Goal: Navigation & Orientation: Find specific page/section

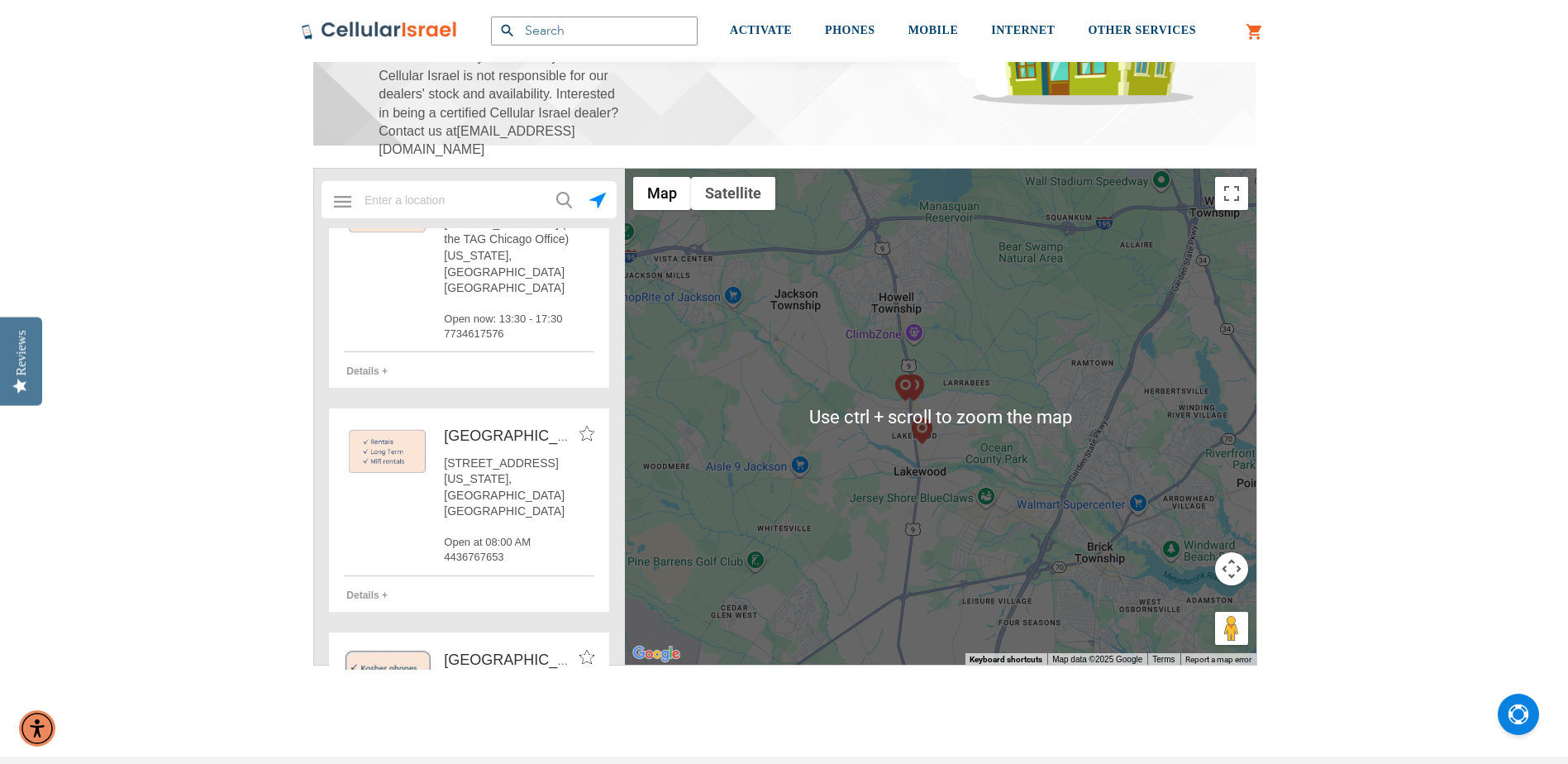
scroll to position [248, 0]
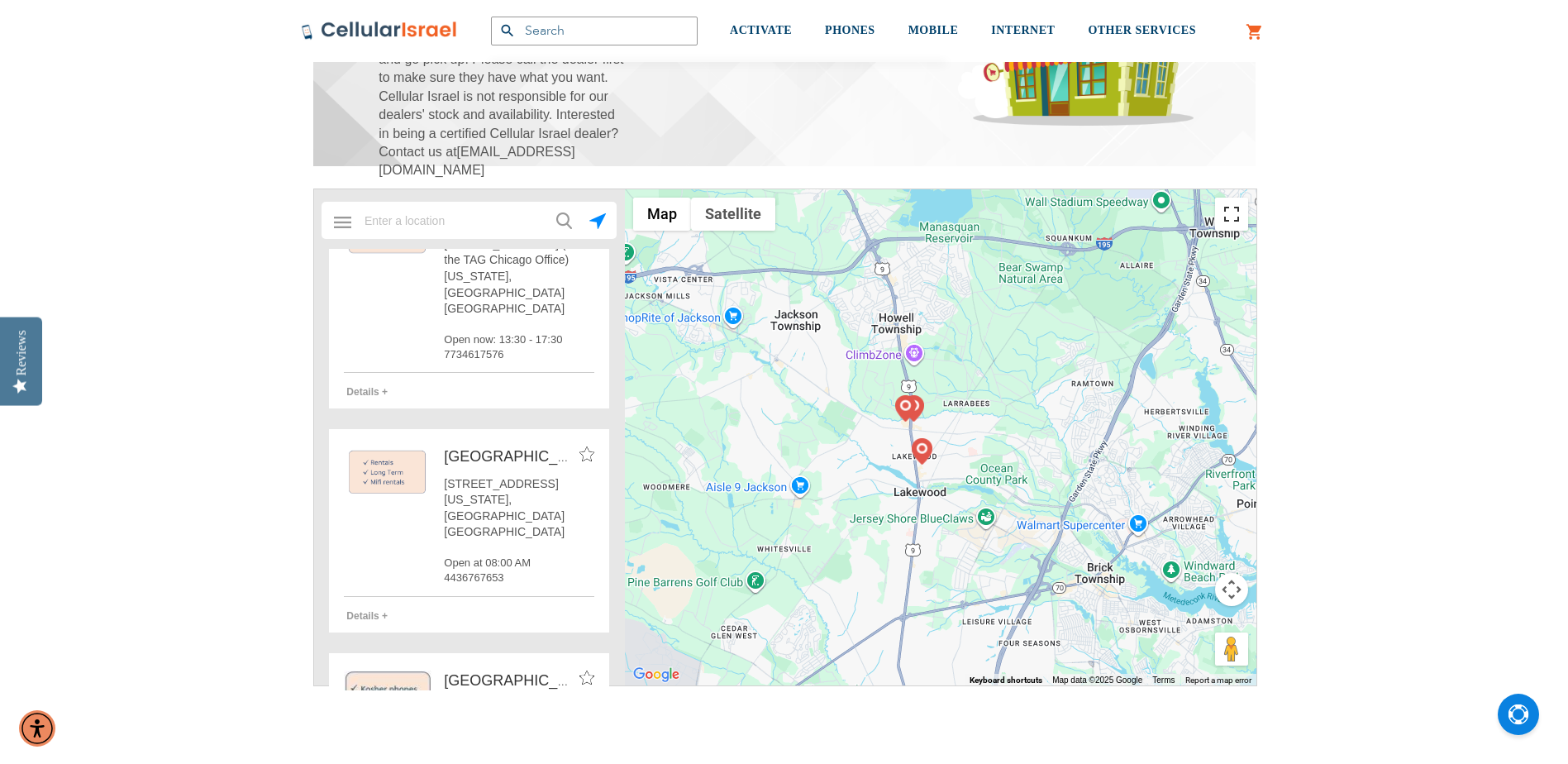
click at [1227, 218] on button "Toggle fullscreen view" at bounding box center [1231, 213] width 33 height 33
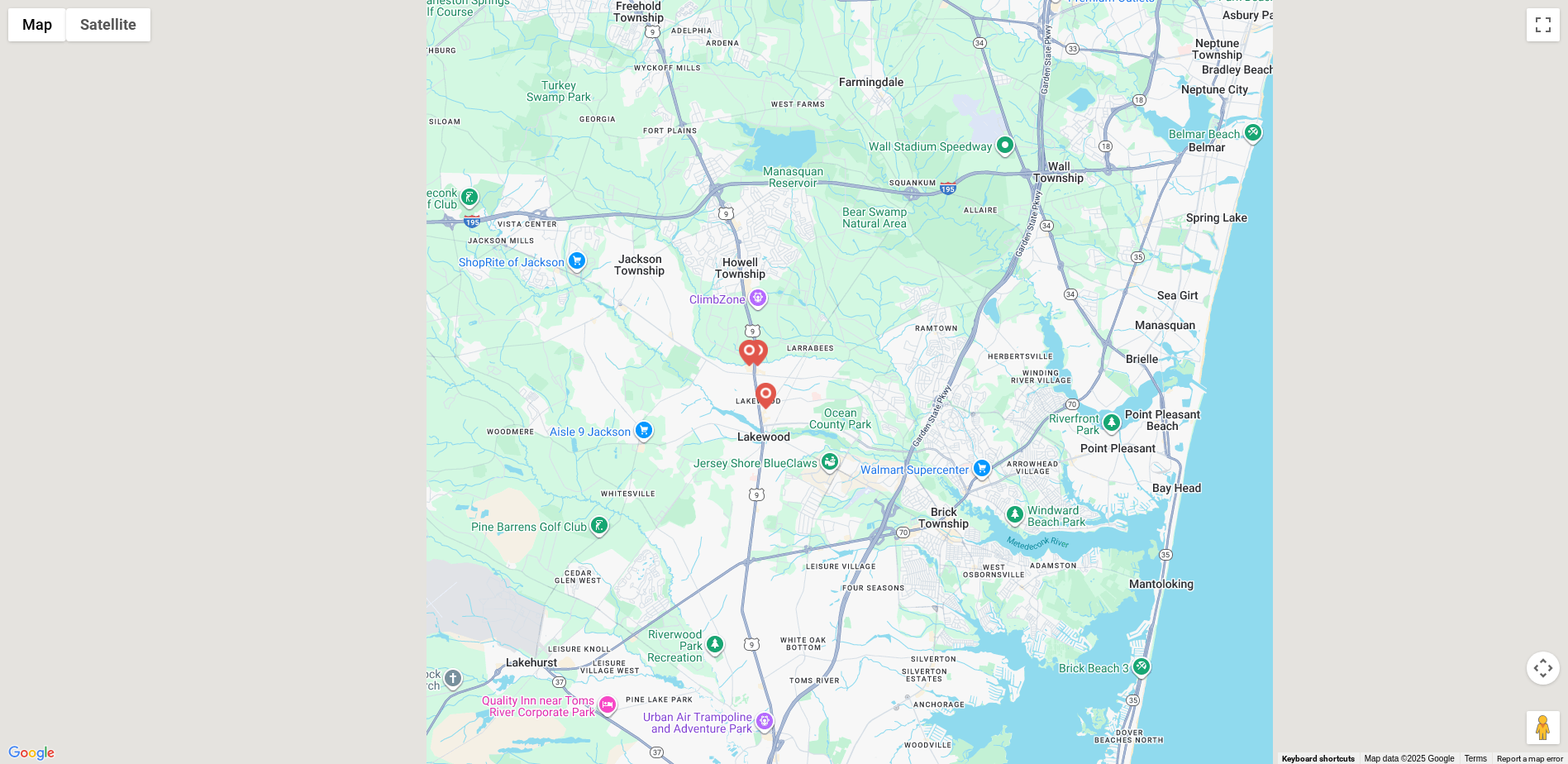
click at [1231, 304] on div at bounding box center [784, 382] width 1568 height 764
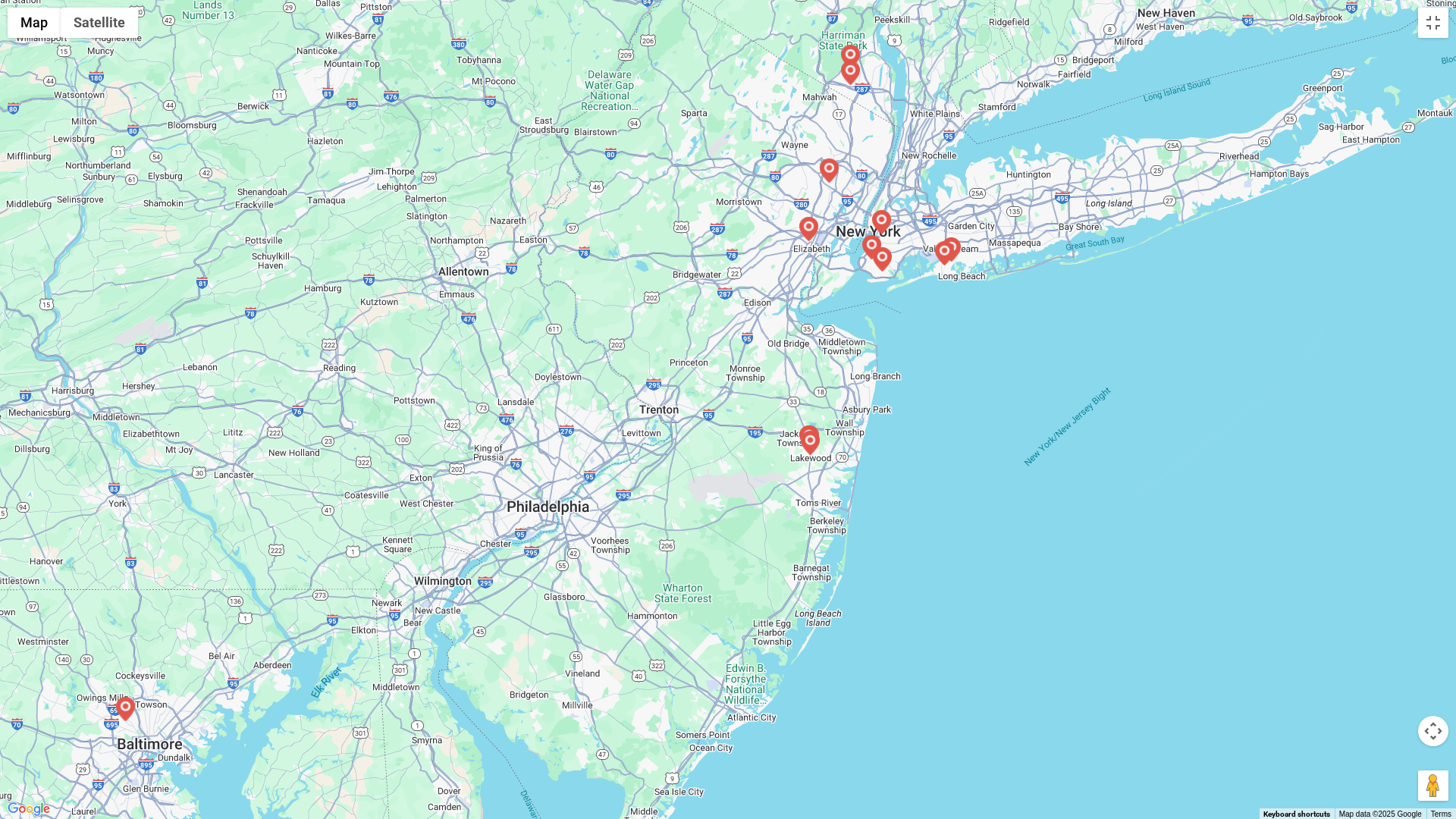
drag, startPoint x: 1234, startPoint y: 436, endPoint x: 473, endPoint y: 477, distance: 762.1
click at [533, 477] on div at bounding box center [728, 410] width 1456 height 819
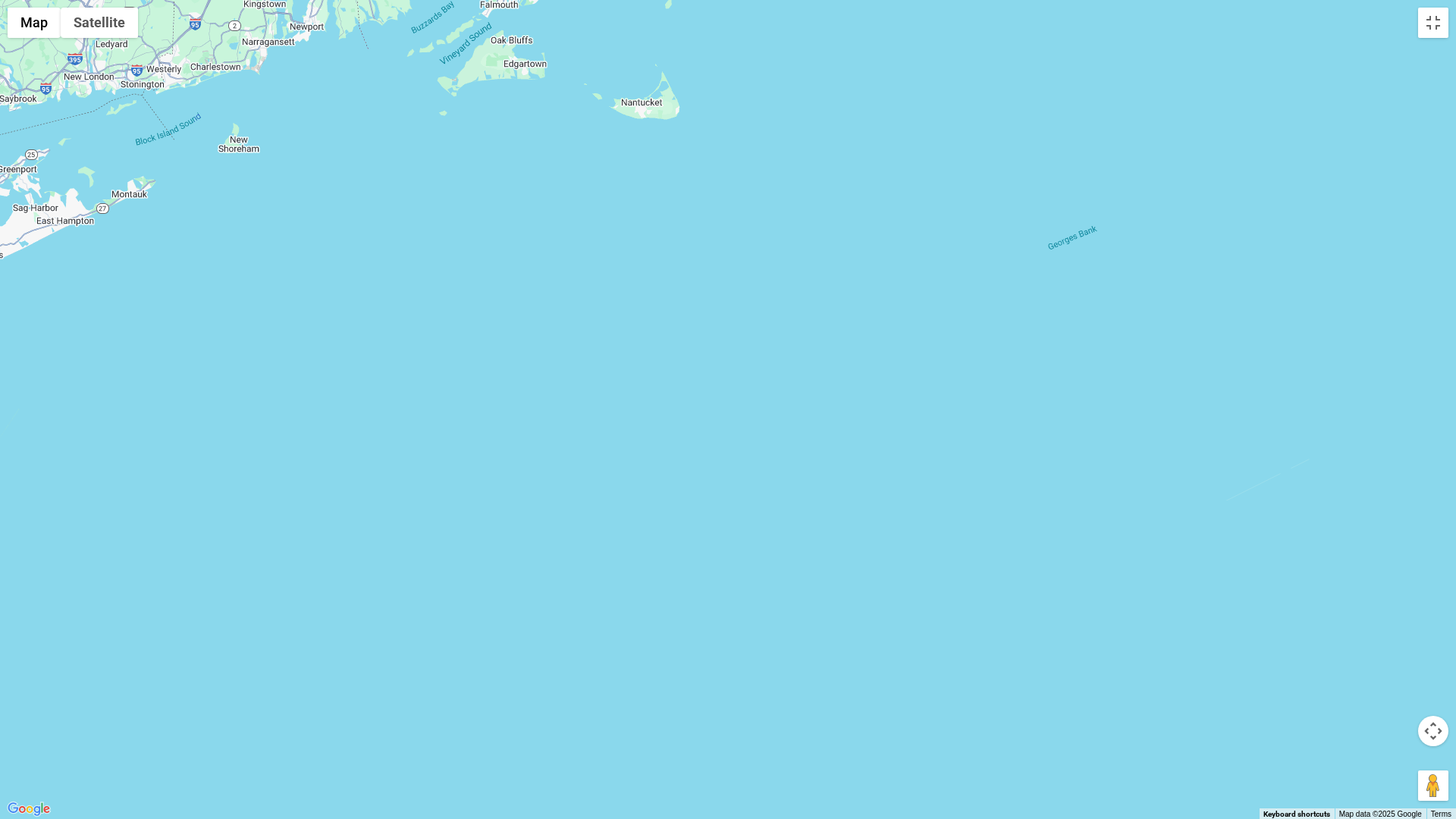
drag, startPoint x: 1119, startPoint y: 455, endPoint x: 1017, endPoint y: 456, distance: 102.0
click at [1089, 456] on div at bounding box center [728, 410] width 1456 height 819
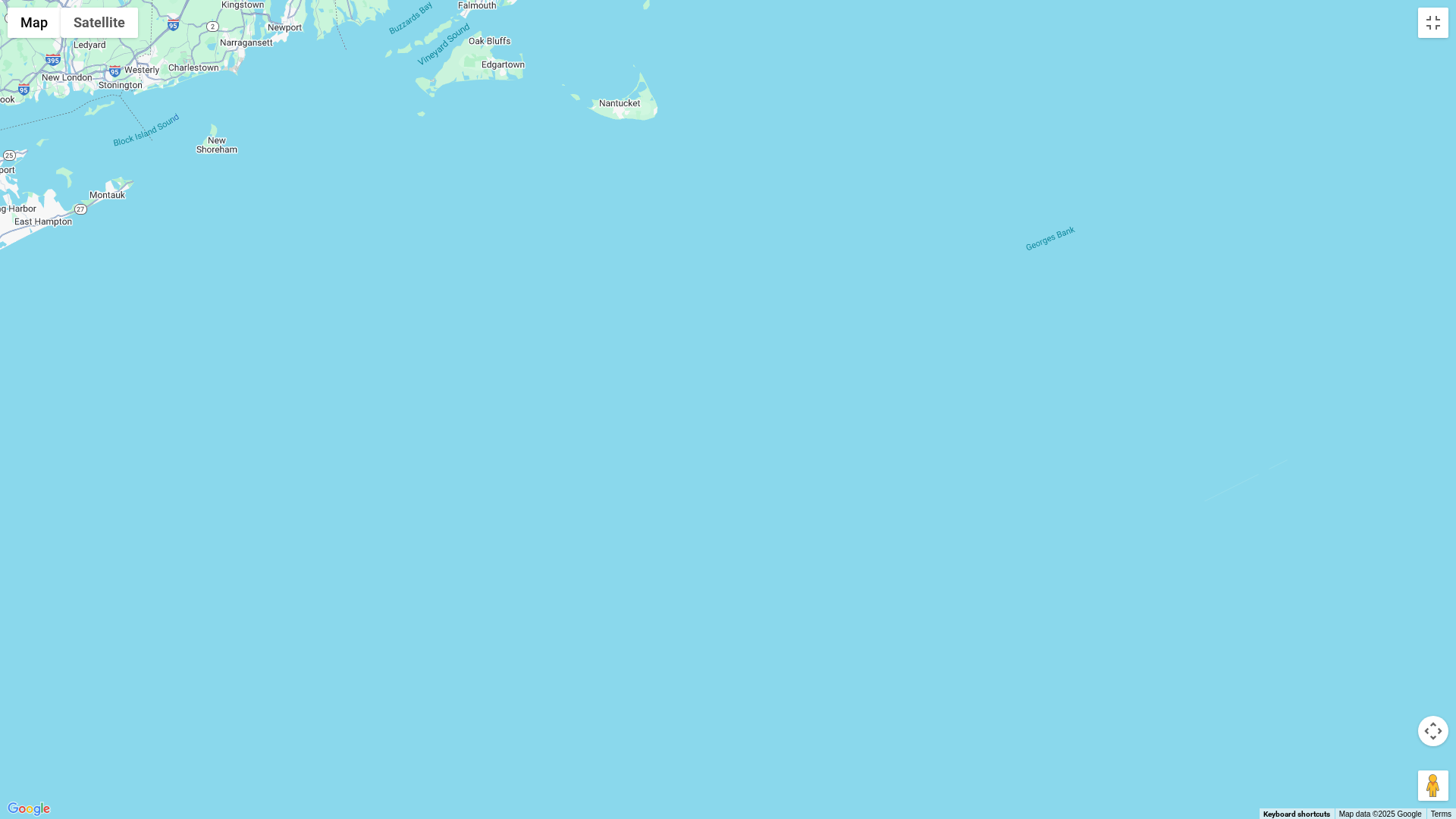
click at [483, 468] on div at bounding box center [728, 410] width 1456 height 819
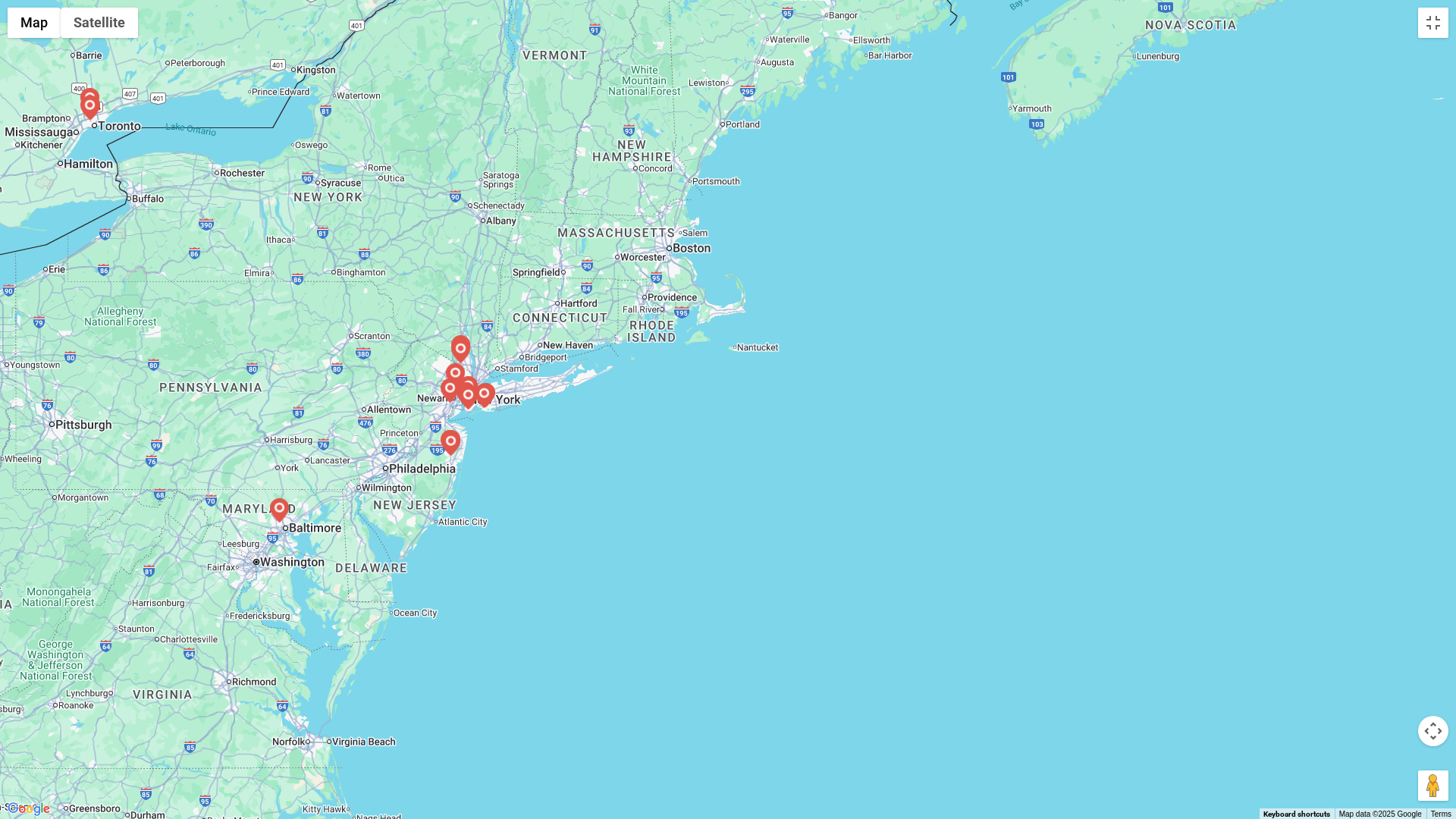
drag, startPoint x: 1121, startPoint y: 458, endPoint x: 584, endPoint y: 457, distance: 537.0
click at [664, 458] on div at bounding box center [728, 410] width 1456 height 819
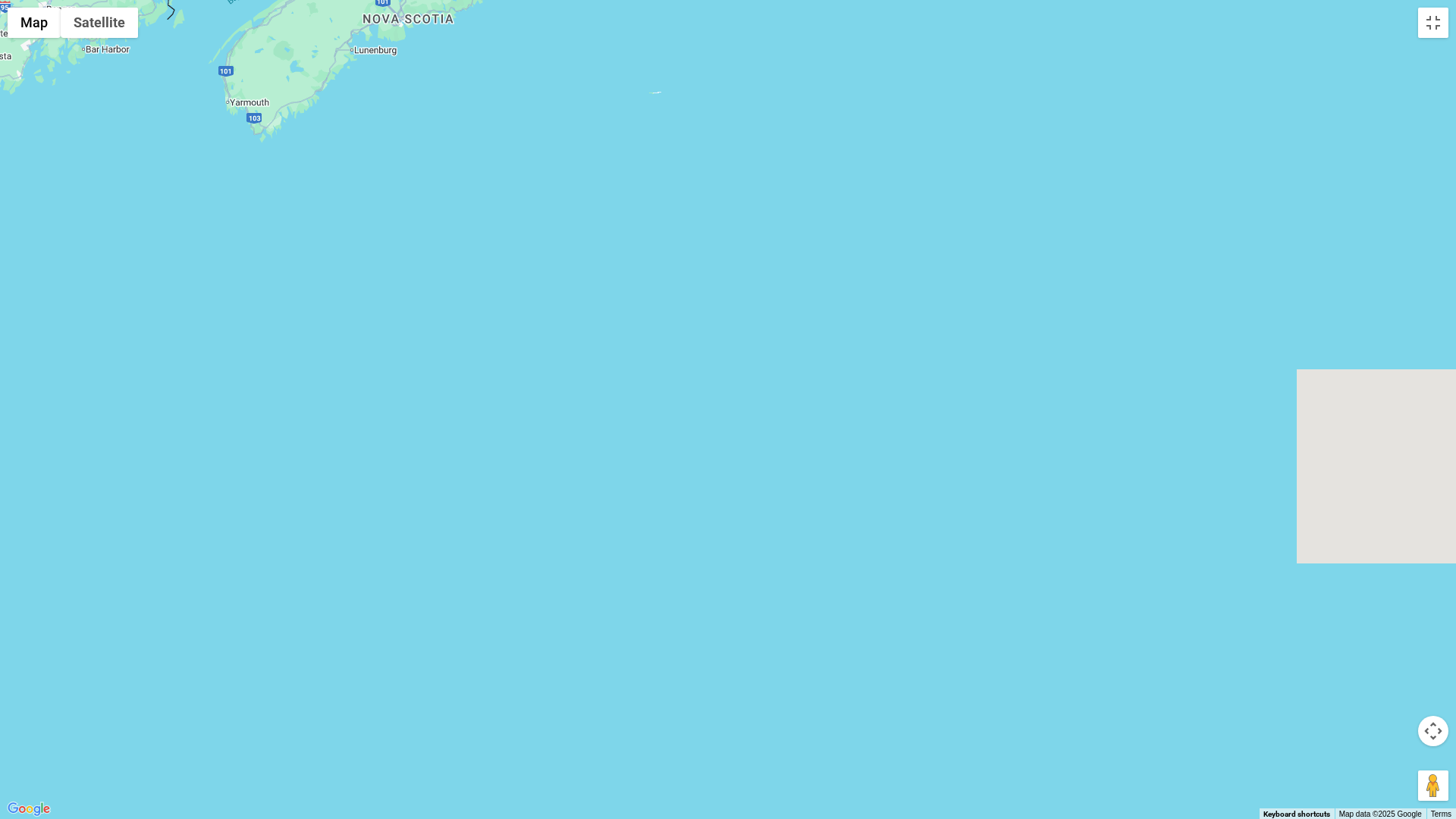
drag, startPoint x: 584, startPoint y: 457, endPoint x: 238, endPoint y: 460, distance: 346.0
click at [442, 452] on div at bounding box center [728, 410] width 1456 height 819
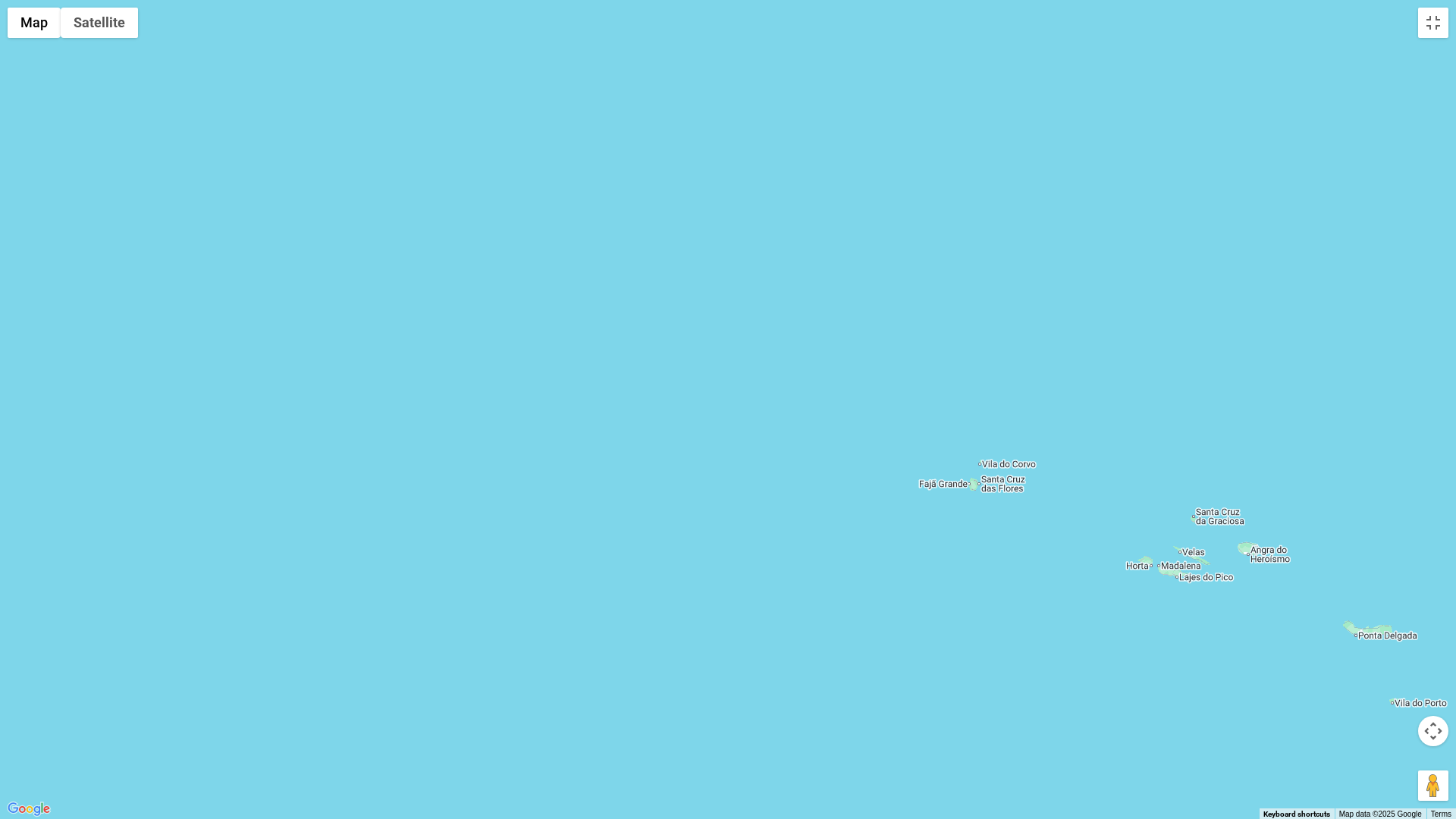
drag, startPoint x: 380, startPoint y: 467, endPoint x: 424, endPoint y: 465, distance: 44.0
click at [402, 467] on div at bounding box center [728, 410] width 1456 height 819
click at [424, 465] on div at bounding box center [728, 410] width 1456 height 819
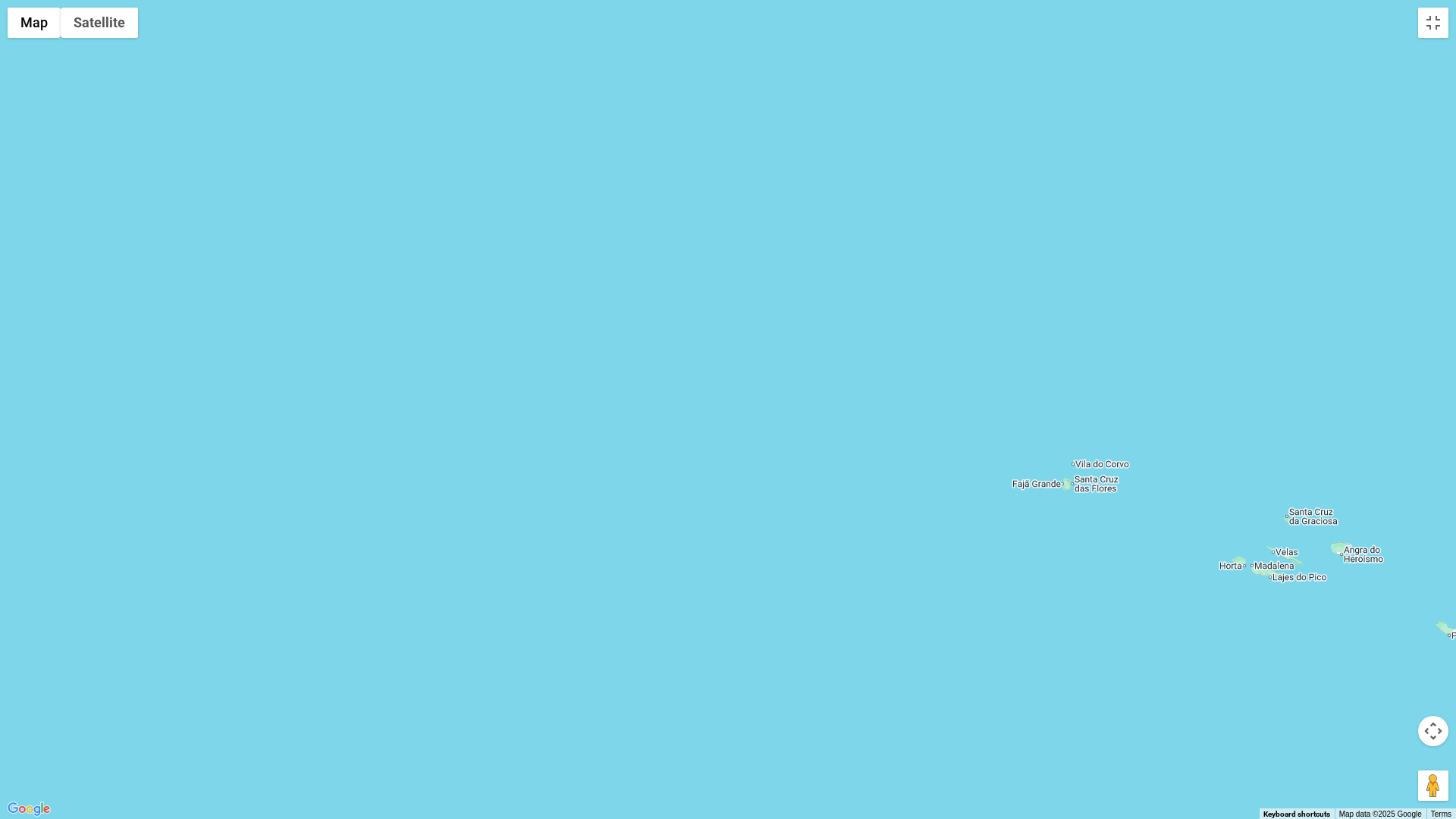
drag, startPoint x: 424, startPoint y: 465, endPoint x: 478, endPoint y: 476, distance: 55.1
click at [426, 465] on div at bounding box center [728, 410] width 1456 height 819
drag, startPoint x: 646, startPoint y: 455, endPoint x: 445, endPoint y: 458, distance: 201.0
click at [498, 459] on div at bounding box center [728, 410] width 1456 height 819
drag, startPoint x: 930, startPoint y: 443, endPoint x: 548, endPoint y: 465, distance: 382.6
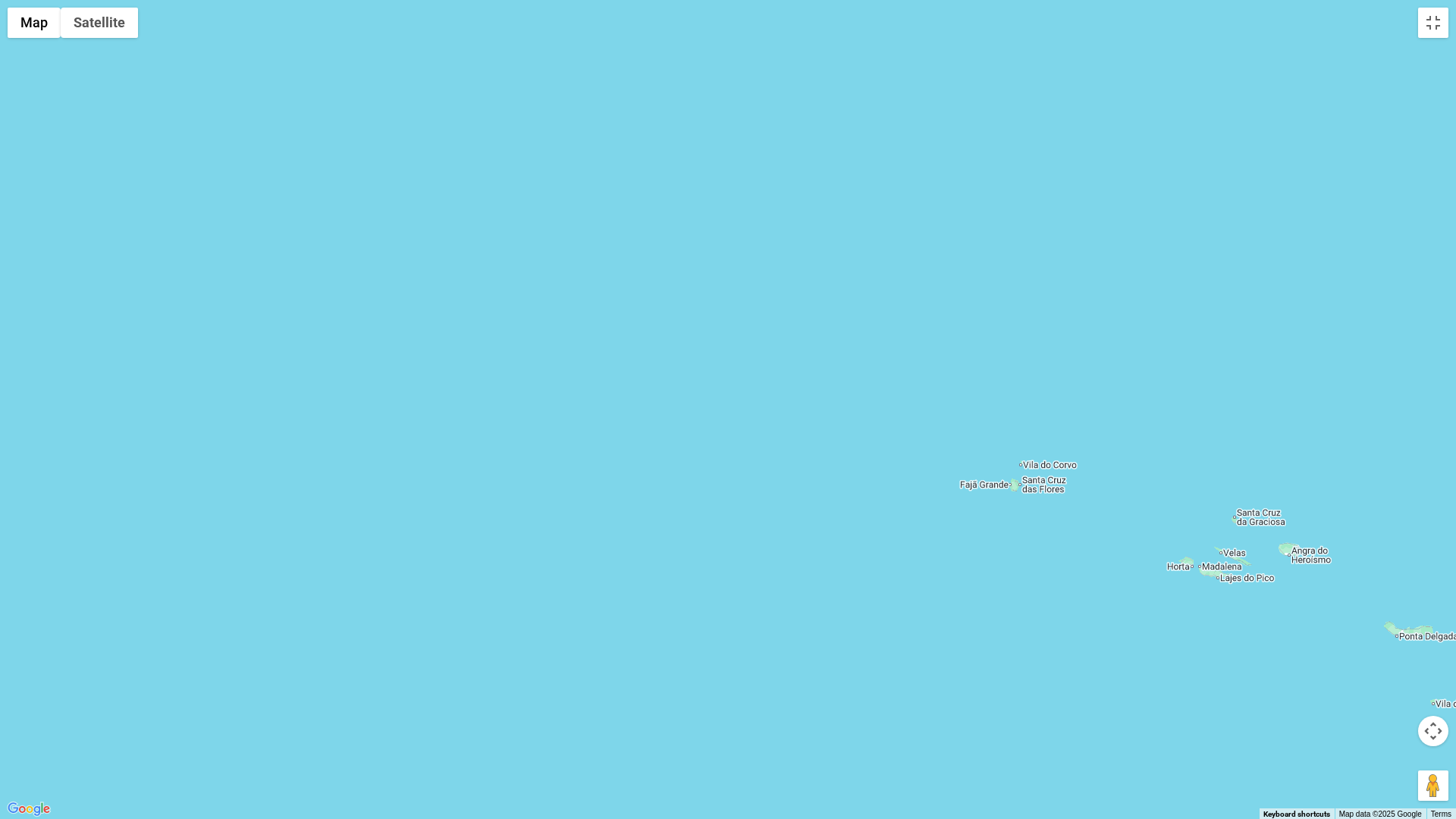
click at [615, 465] on div at bounding box center [728, 410] width 1456 height 819
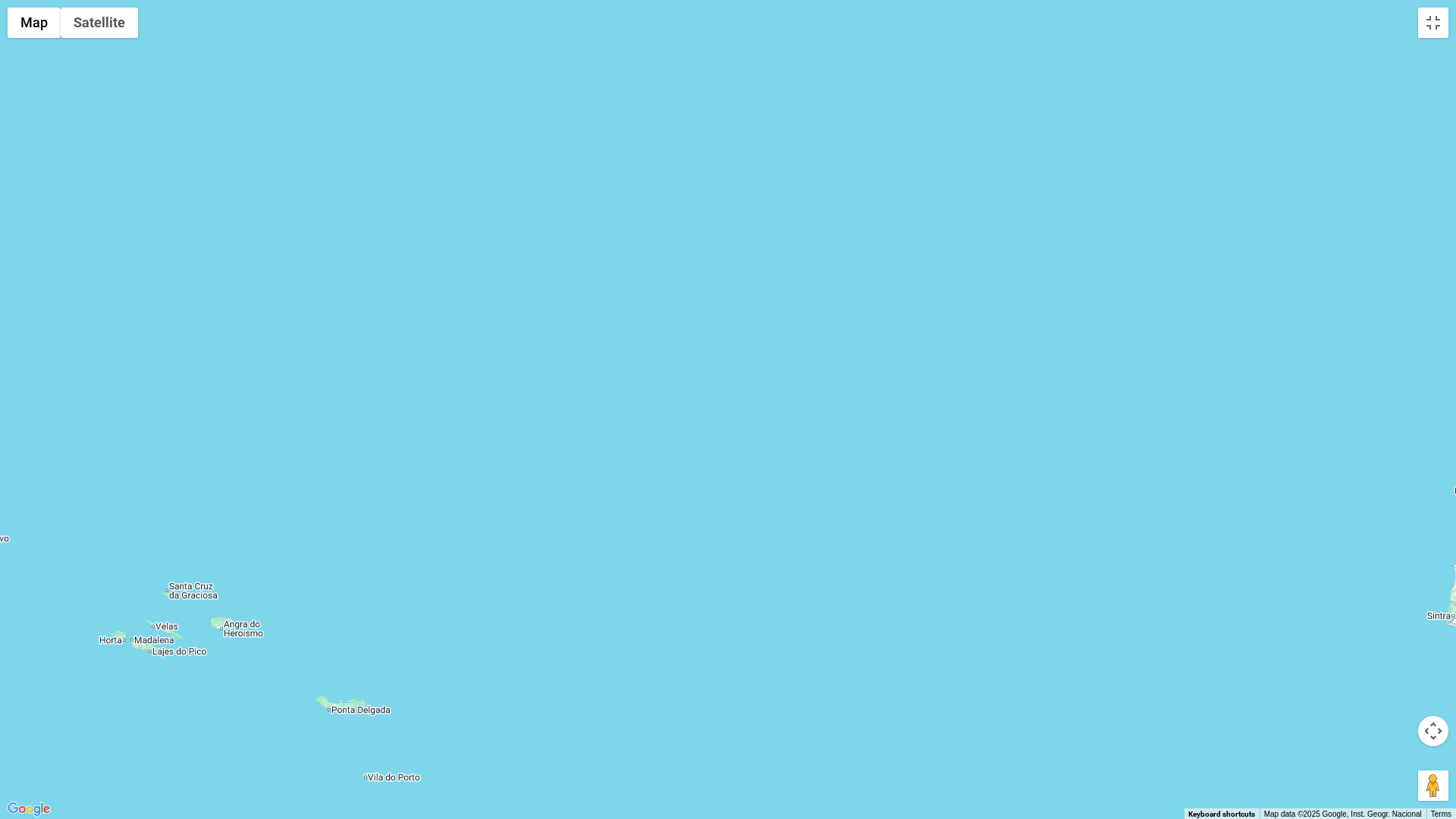
click at [834, 488] on div at bounding box center [728, 410] width 1456 height 819
drag, startPoint x: 542, startPoint y: 453, endPoint x: 483, endPoint y: 439, distance: 60.6
click at [501, 453] on div at bounding box center [728, 410] width 1456 height 819
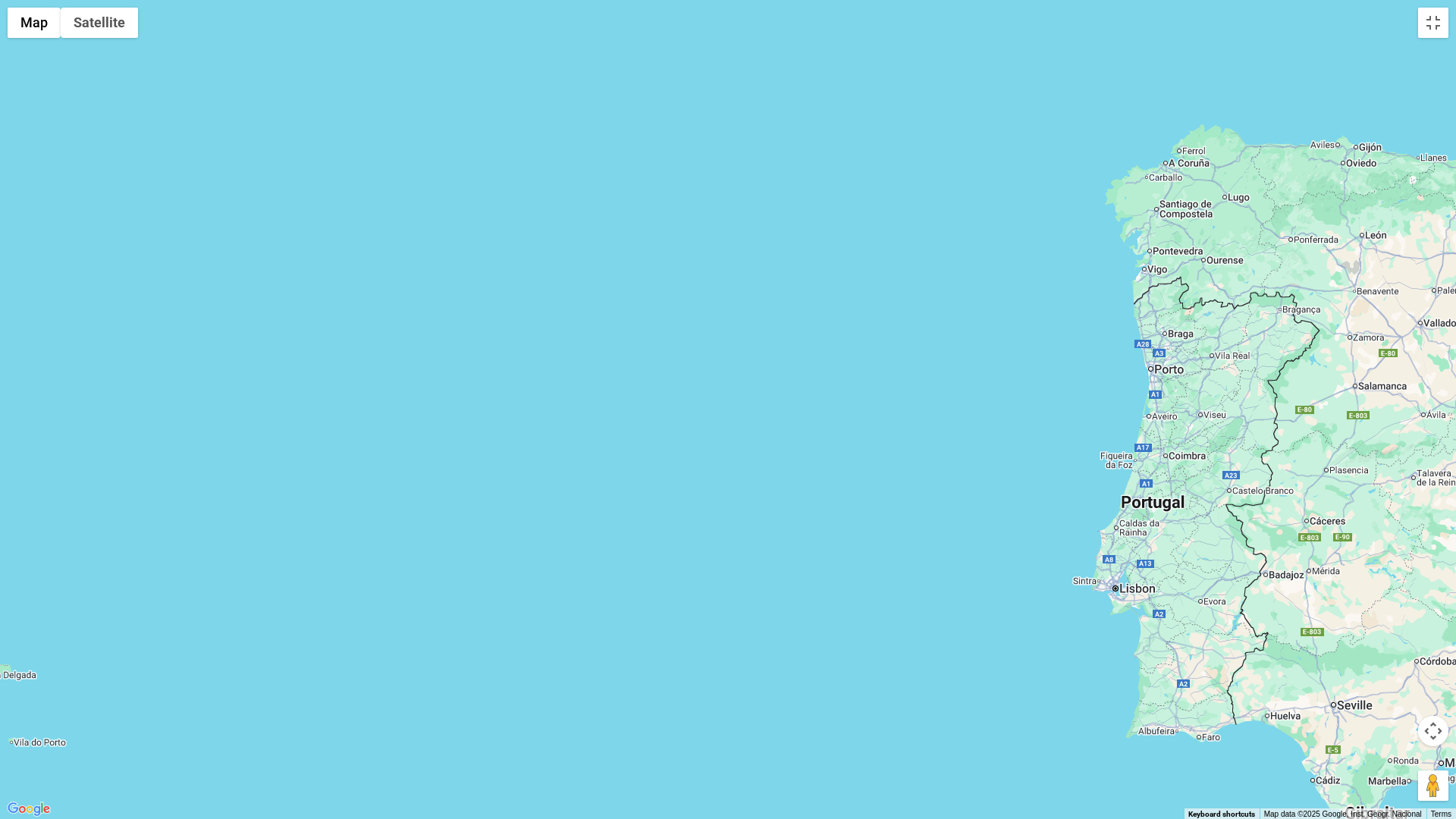
drag, startPoint x: 483, startPoint y: 439, endPoint x: 445, endPoint y: 427, distance: 39.8
click at [447, 427] on div at bounding box center [728, 410] width 1456 height 819
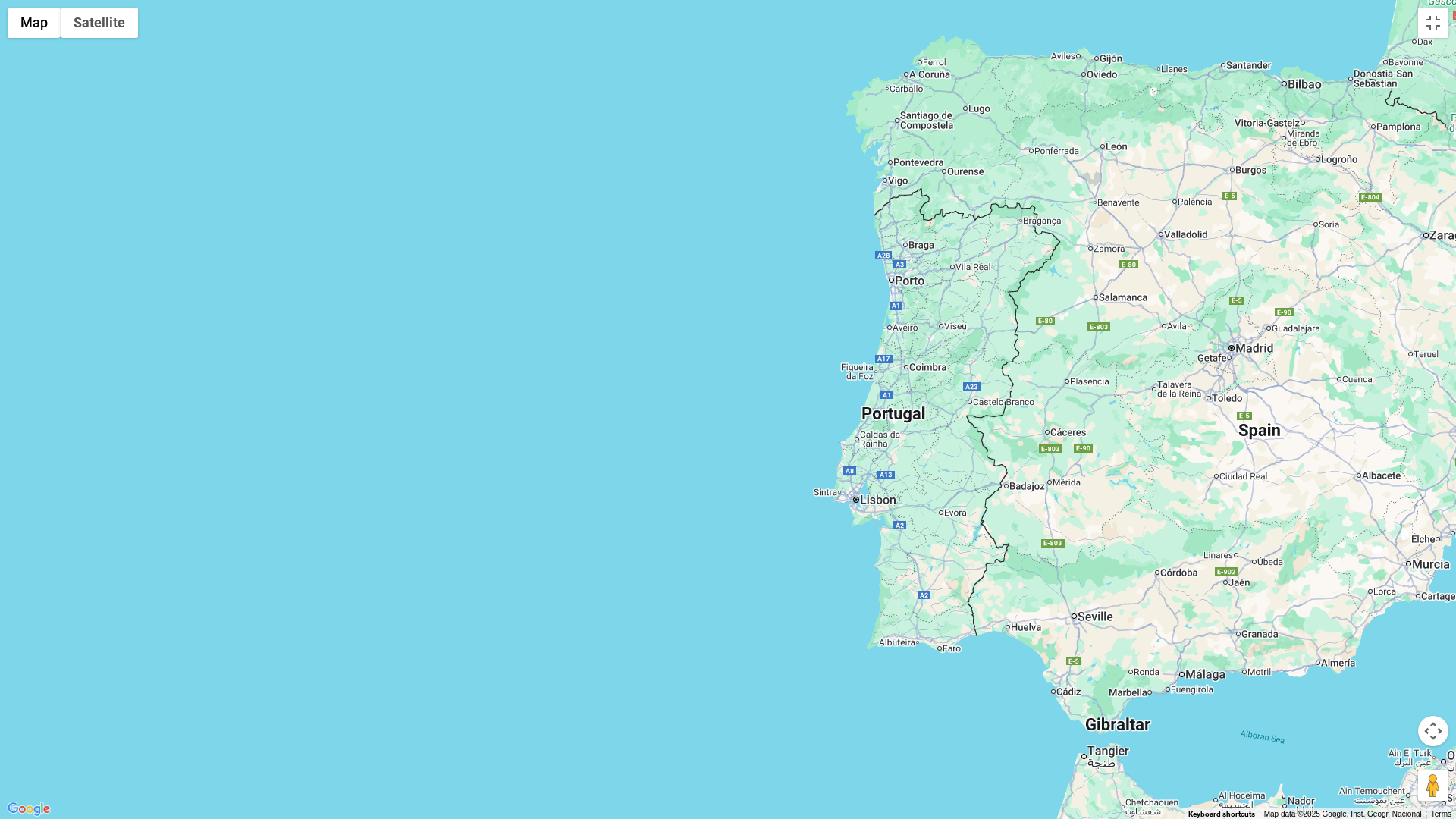
drag, startPoint x: 838, startPoint y: 428, endPoint x: 535, endPoint y: 264, distance: 344.5
click at [562, 277] on div at bounding box center [728, 410] width 1456 height 819
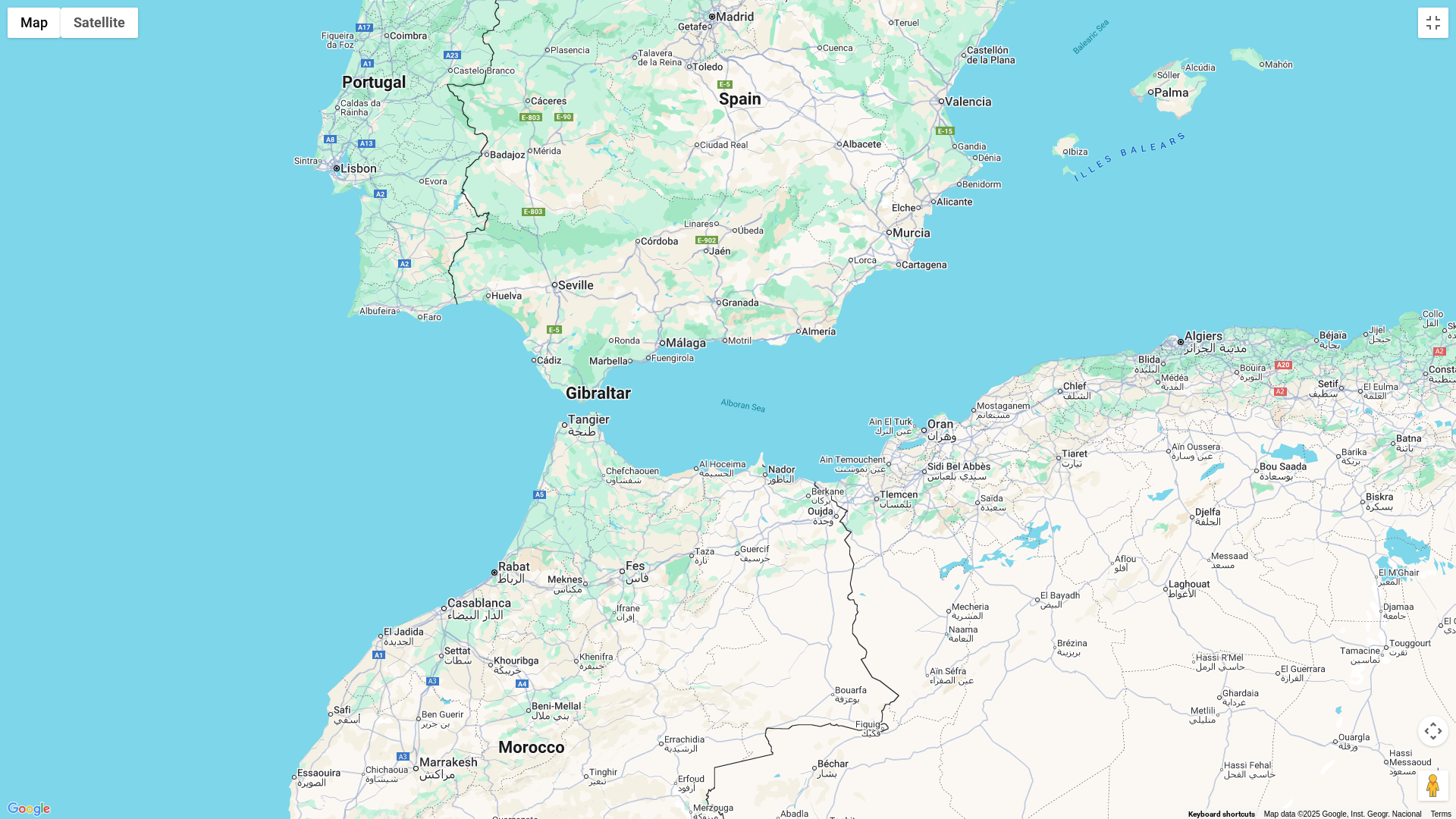
drag, startPoint x: 1216, startPoint y: 266, endPoint x: 936, endPoint y: 373, distance: 299.7
click at [1199, 271] on div at bounding box center [728, 410] width 1456 height 819
drag, startPoint x: 936, startPoint y: 373, endPoint x: 787, endPoint y: 432, distance: 160.3
click at [827, 420] on div at bounding box center [728, 410] width 1456 height 819
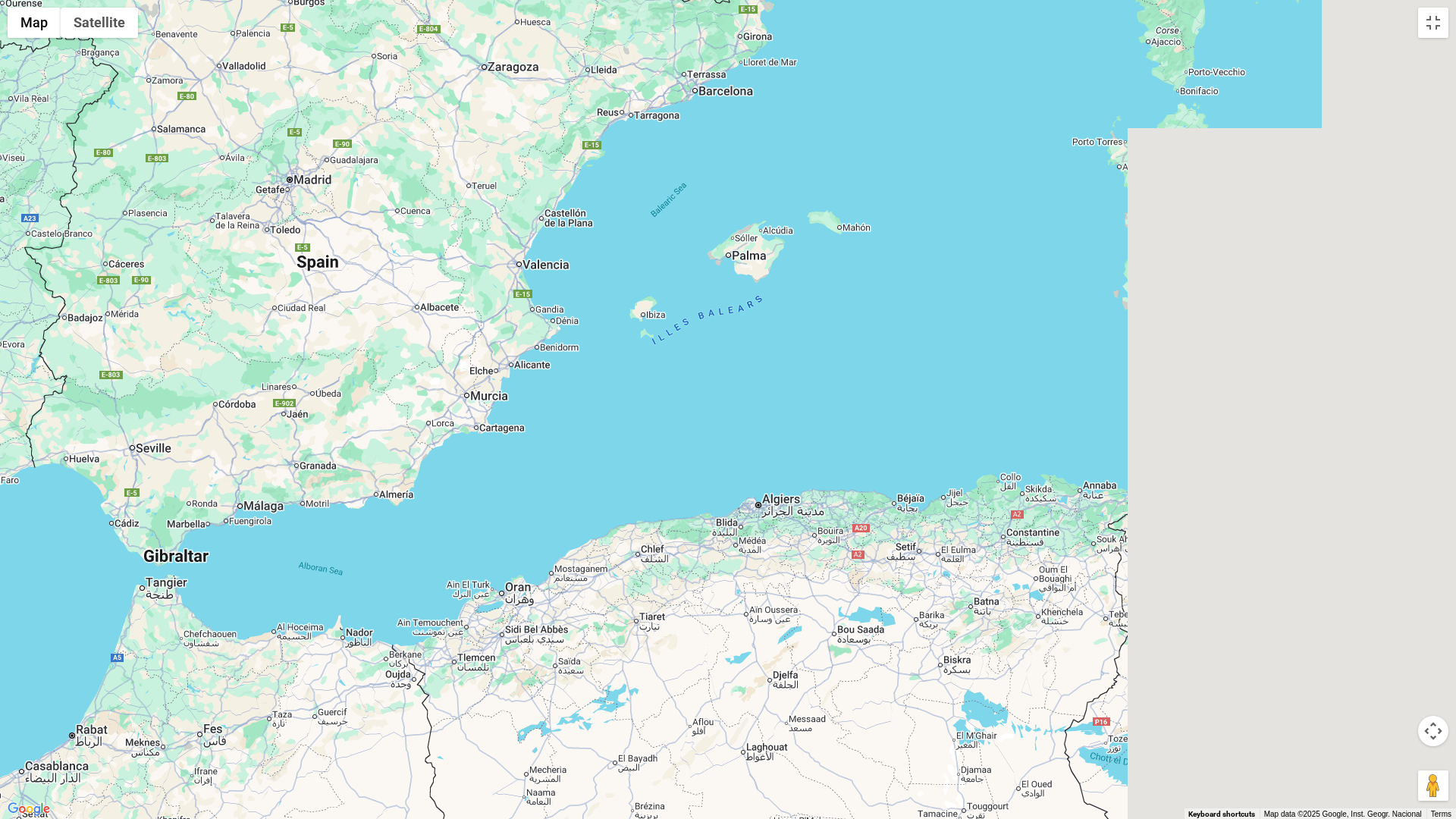
click at [630, 449] on div at bounding box center [728, 410] width 1456 height 819
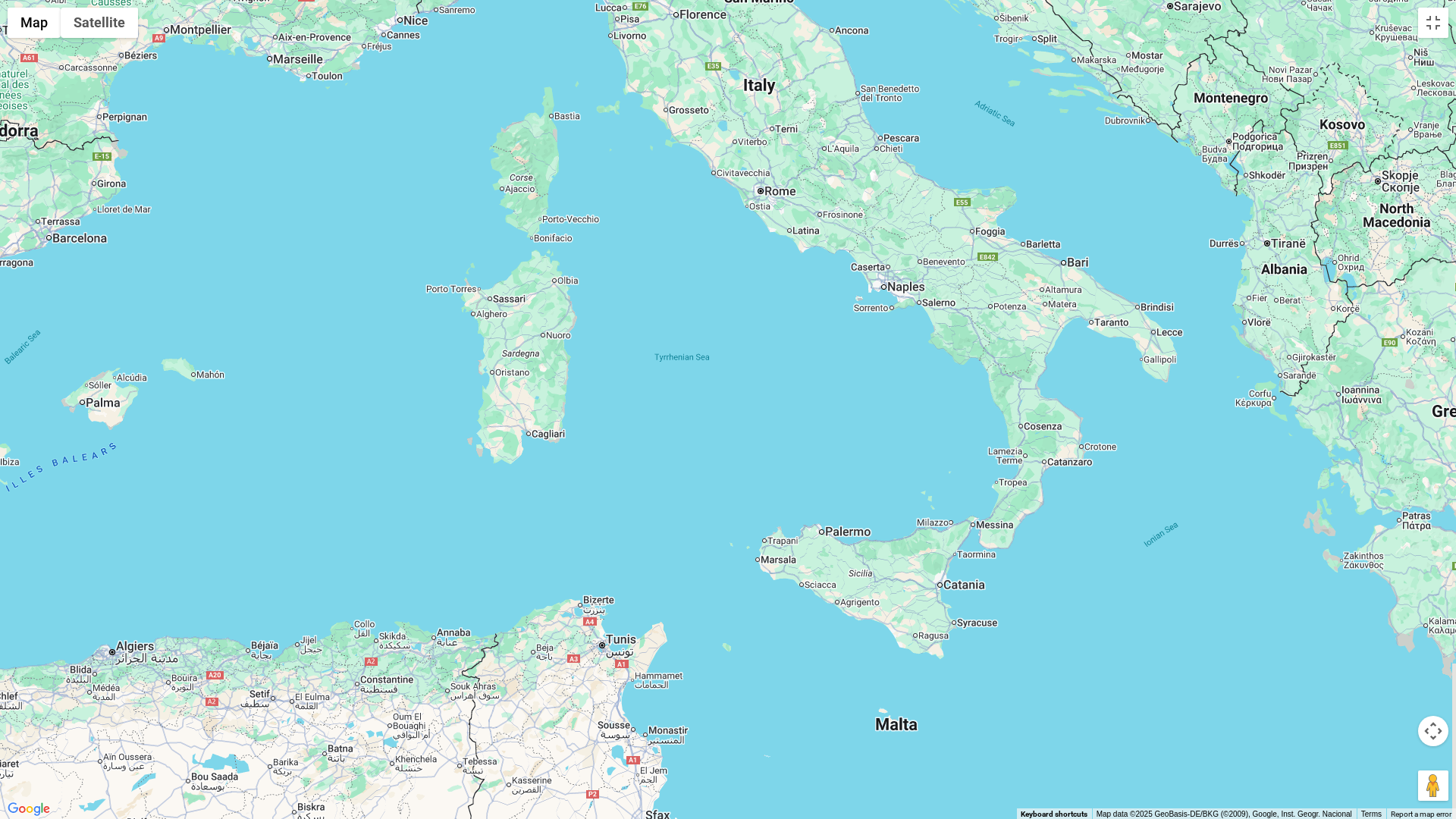
drag, startPoint x: 1142, startPoint y: 393, endPoint x: 996, endPoint y: 334, distance: 157.5
click at [1119, 383] on div at bounding box center [728, 410] width 1456 height 819
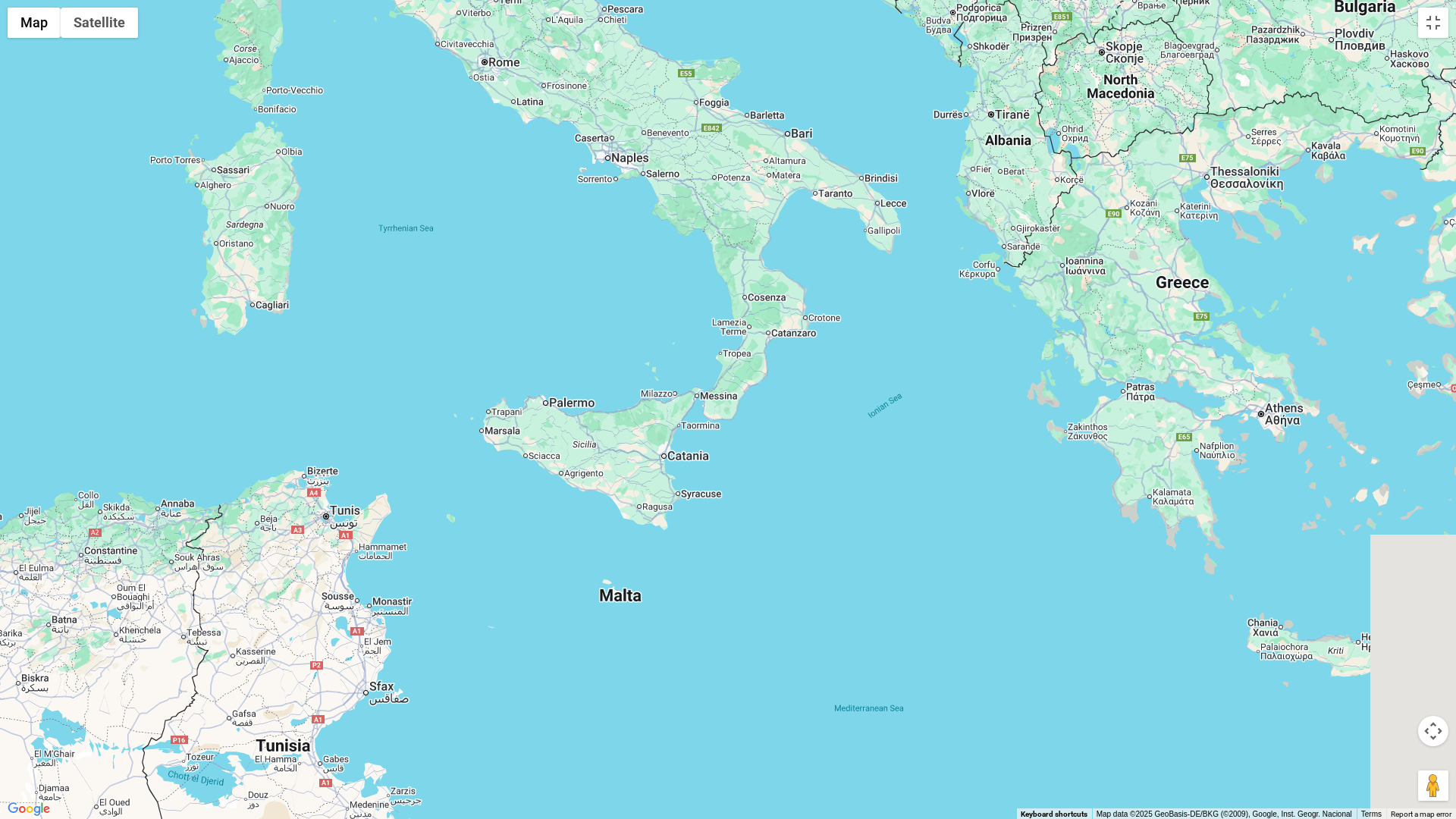
drag, startPoint x: 996, startPoint y: 334, endPoint x: 732, endPoint y: 189, distance: 301.2
click at [777, 222] on div at bounding box center [728, 410] width 1456 height 819
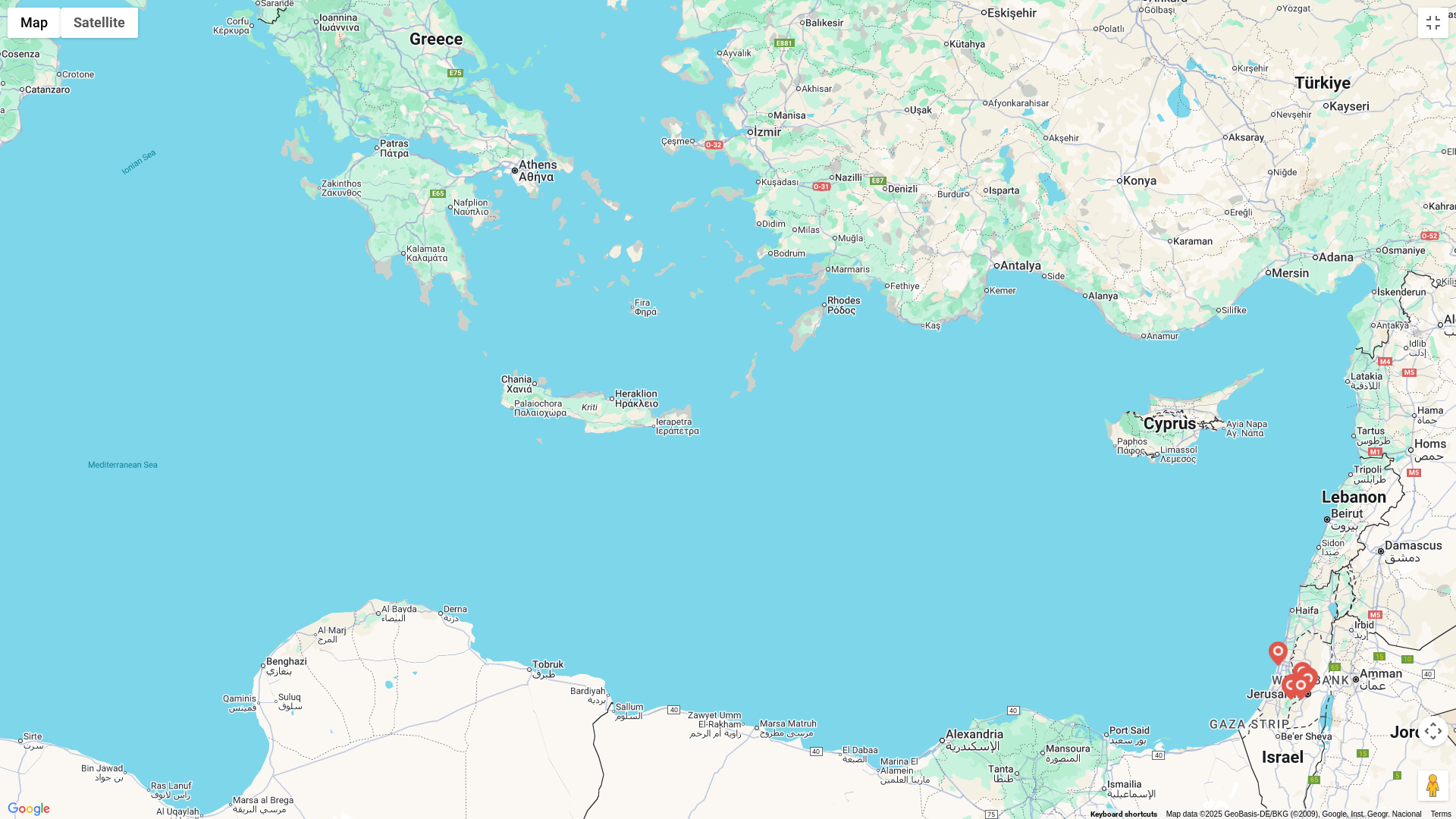
drag, startPoint x: 1230, startPoint y: 401, endPoint x: 584, endPoint y: 219, distance: 671.1
click at [584, 219] on div at bounding box center [728, 410] width 1456 height 819
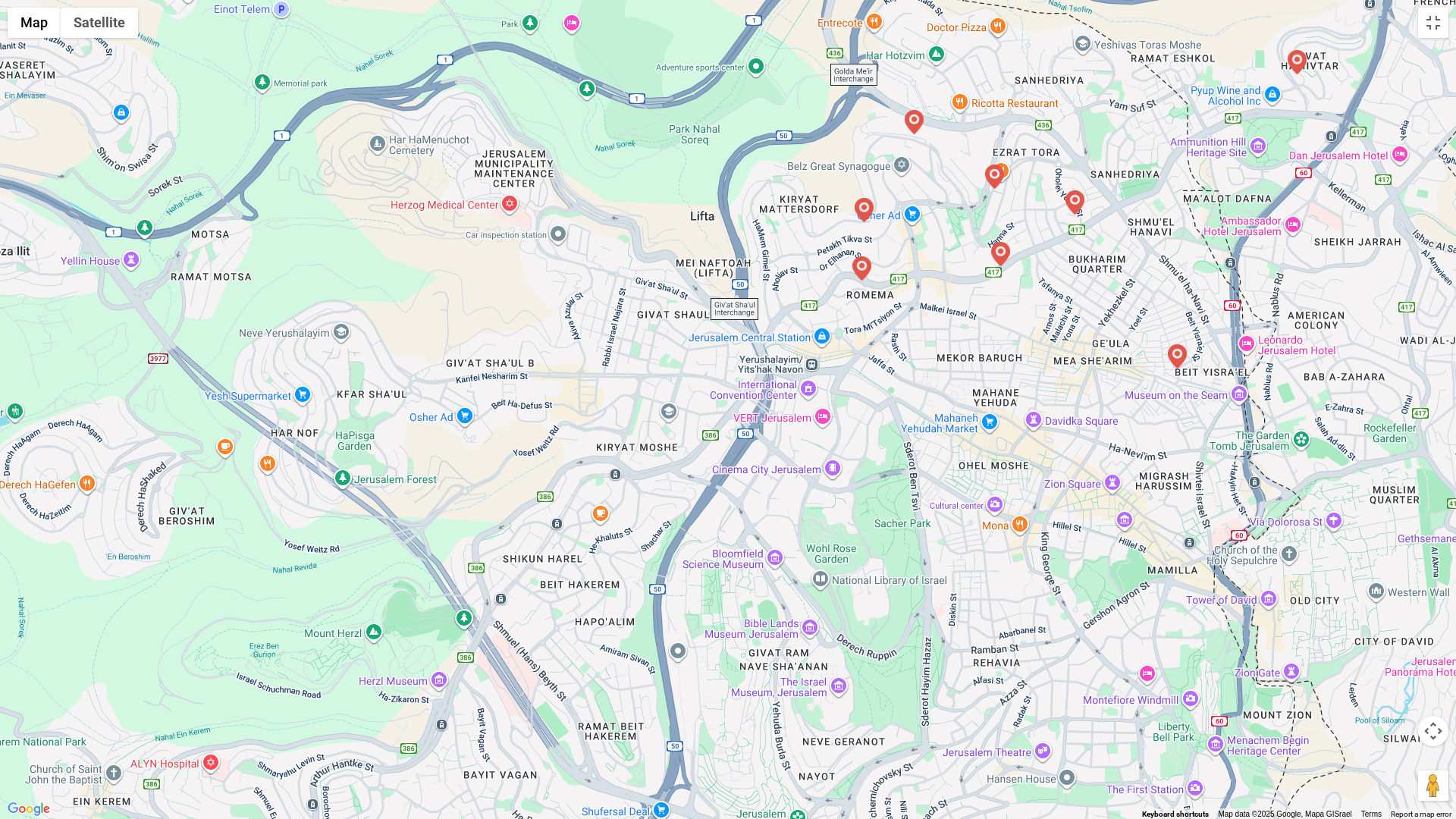
drag, startPoint x: 1189, startPoint y: 247, endPoint x: 1189, endPoint y: 294, distance: 47.0
click at [1189, 294] on div at bounding box center [728, 410] width 1456 height 819
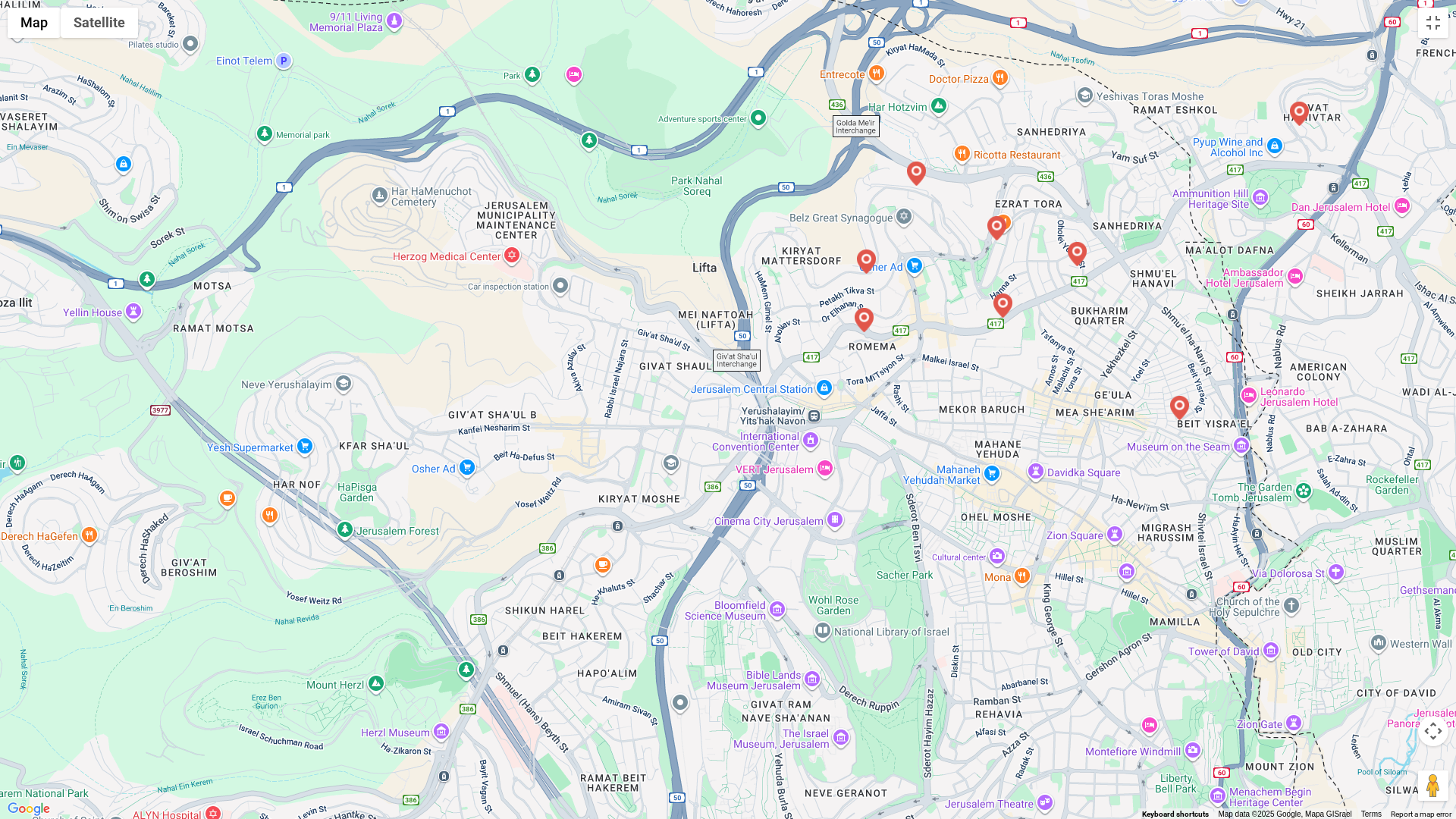
drag, startPoint x: 1189, startPoint y: 294, endPoint x: 1125, endPoint y: 288, distance: 64.3
click at [1189, 294] on div at bounding box center [728, 410] width 1456 height 819
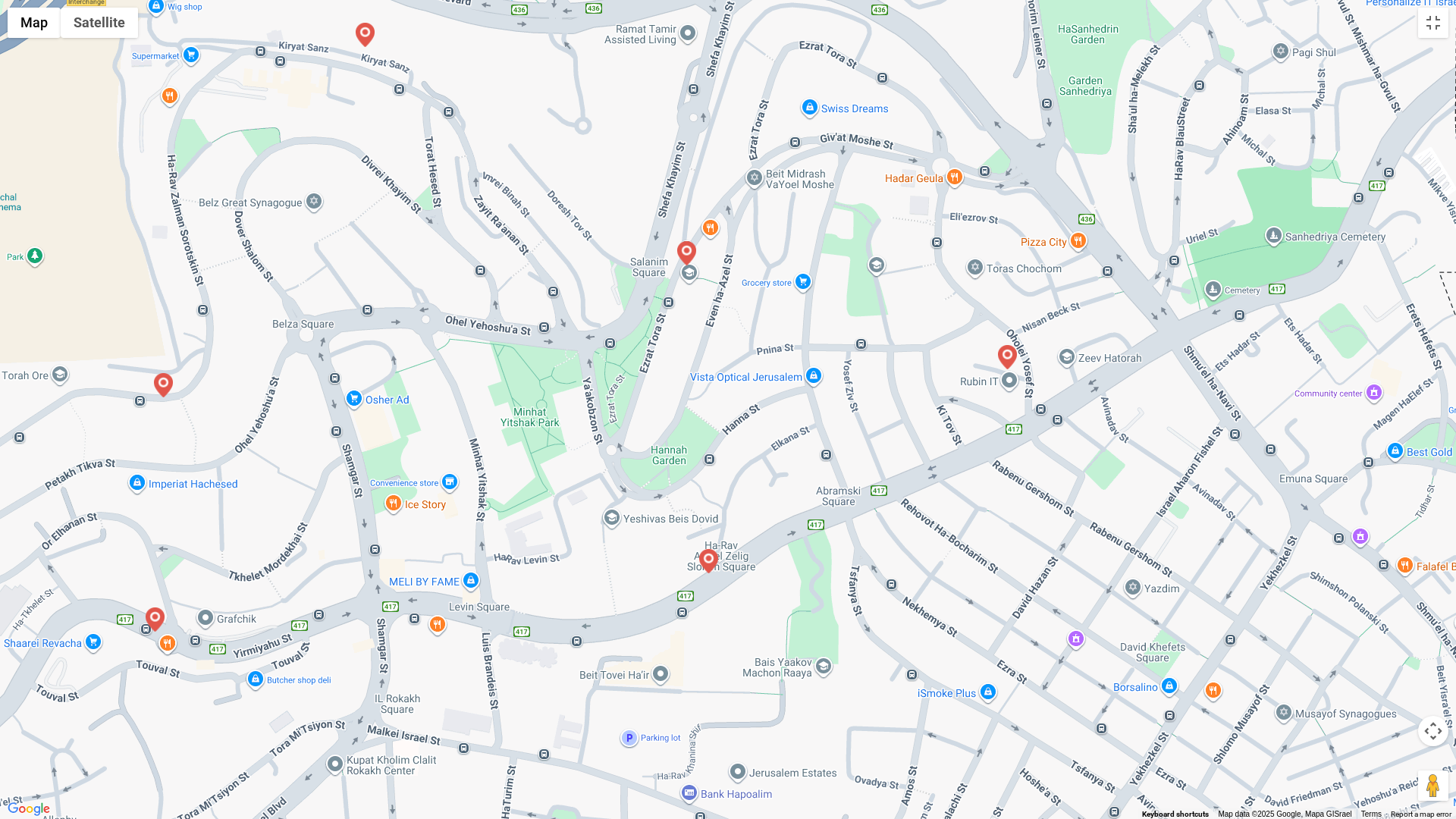
drag, startPoint x: 1196, startPoint y: 232, endPoint x: 1011, endPoint y: 339, distance: 213.7
click at [1018, 341] on div at bounding box center [728, 410] width 1456 height 819
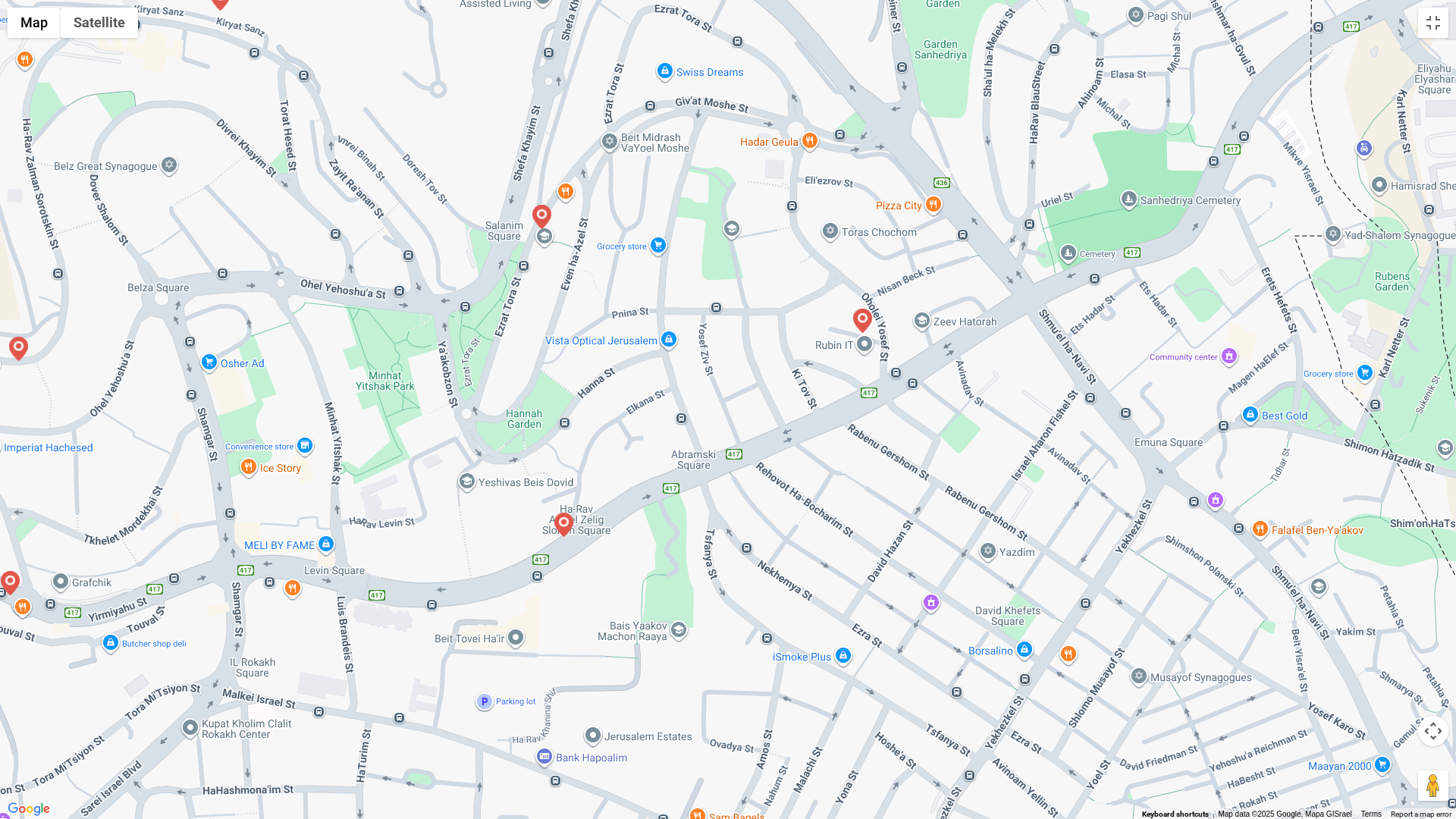
drag, startPoint x: 967, startPoint y: 321, endPoint x: 955, endPoint y: 314, distance: 13.9
click at [957, 315] on div at bounding box center [728, 410] width 1456 height 819
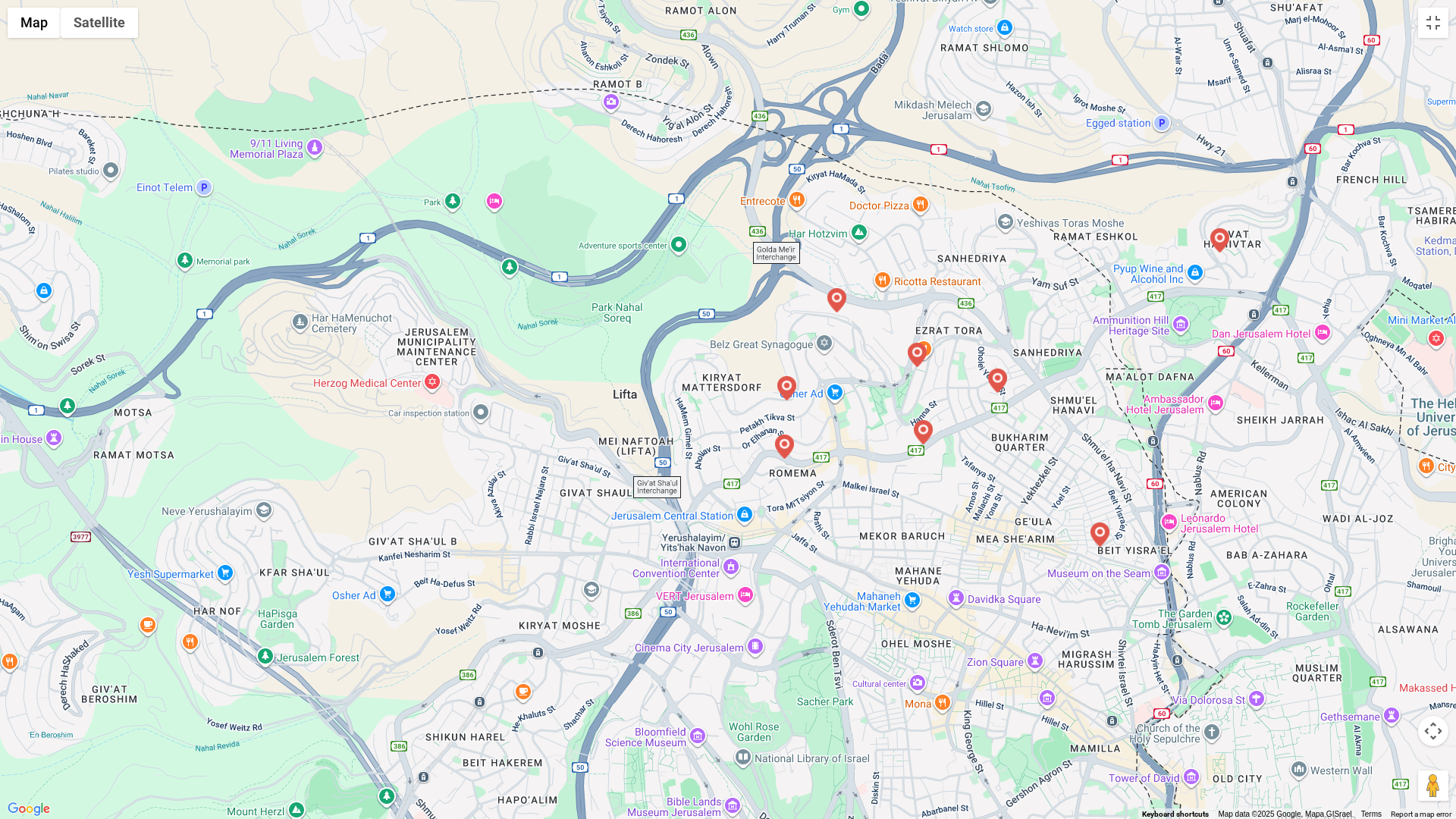
drag, startPoint x: 1289, startPoint y: 554, endPoint x: 1241, endPoint y: 502, distance: 70.8
click at [1244, 507] on div at bounding box center [728, 410] width 1456 height 819
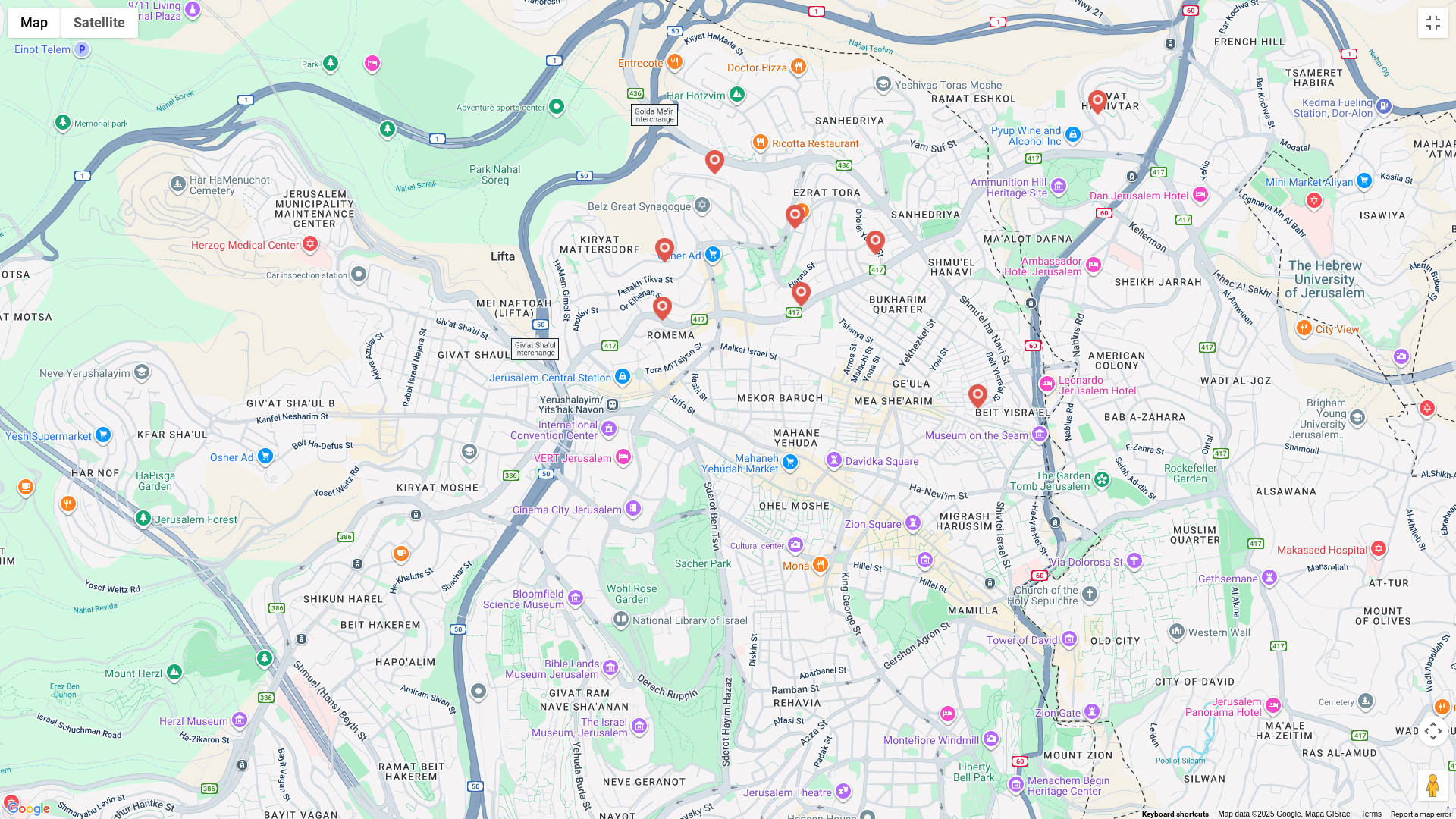
click at [1095, 321] on div at bounding box center [728, 410] width 1456 height 819
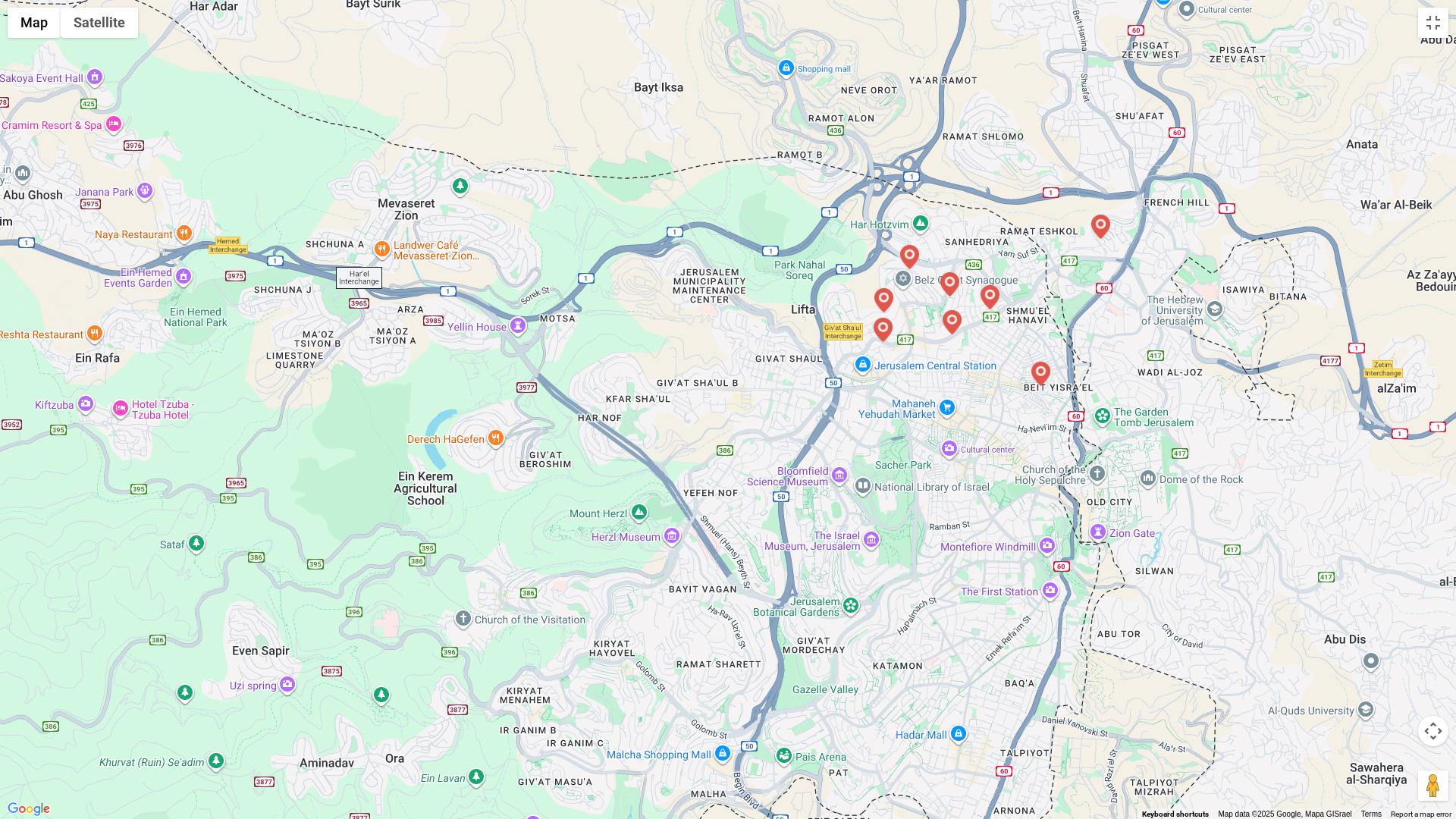
drag, startPoint x: 1163, startPoint y: 581, endPoint x: 1158, endPoint y: 509, distance: 72.2
click at [1158, 530] on div at bounding box center [728, 410] width 1456 height 819
click at [1156, 429] on div at bounding box center [728, 410] width 1456 height 819
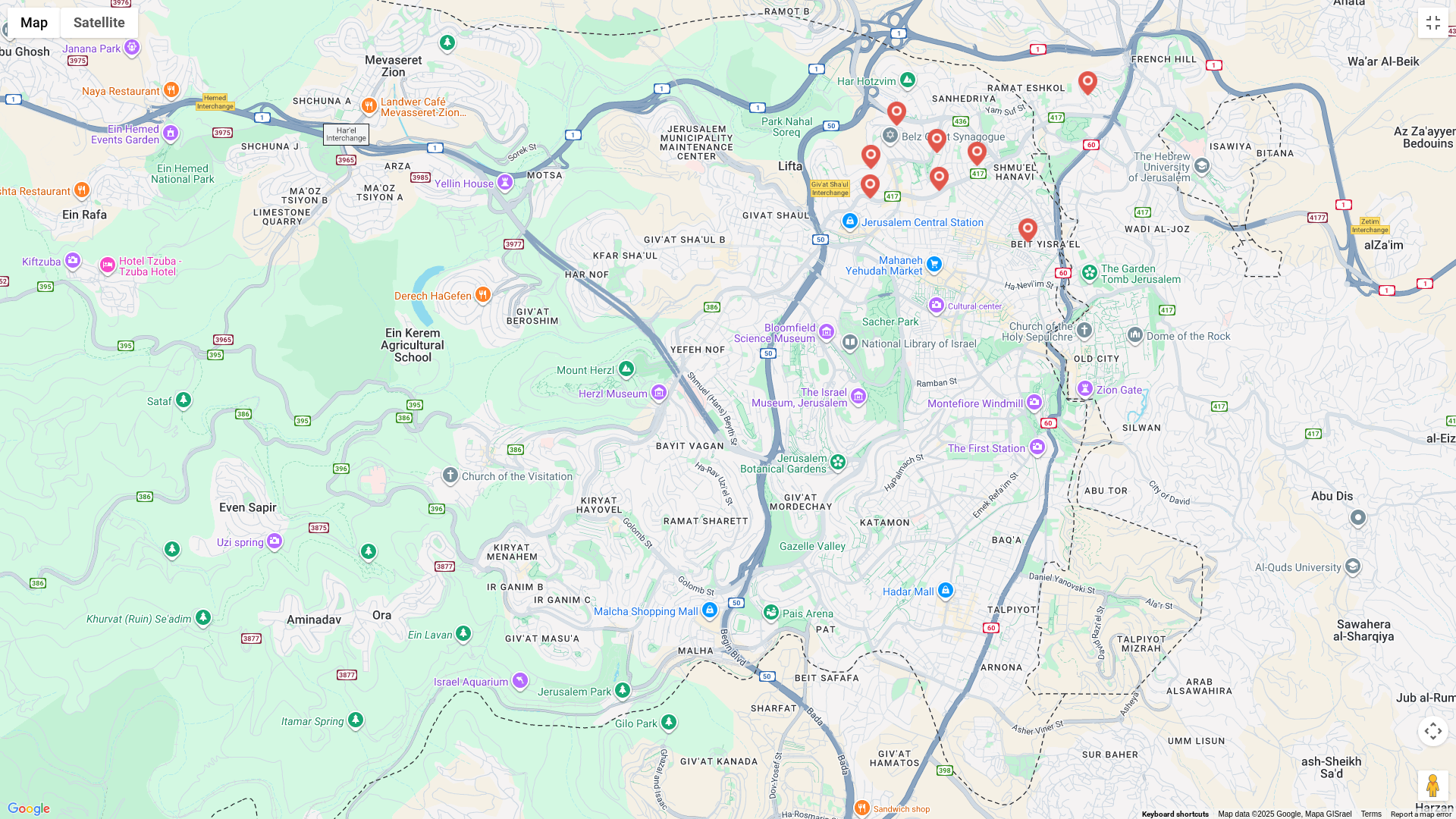
click at [1168, 294] on div at bounding box center [728, 410] width 1456 height 819
drag, startPoint x: 1136, startPoint y: 312, endPoint x: 1132, endPoint y: 413, distance: 101.1
click at [1131, 342] on div at bounding box center [728, 410] width 1456 height 819
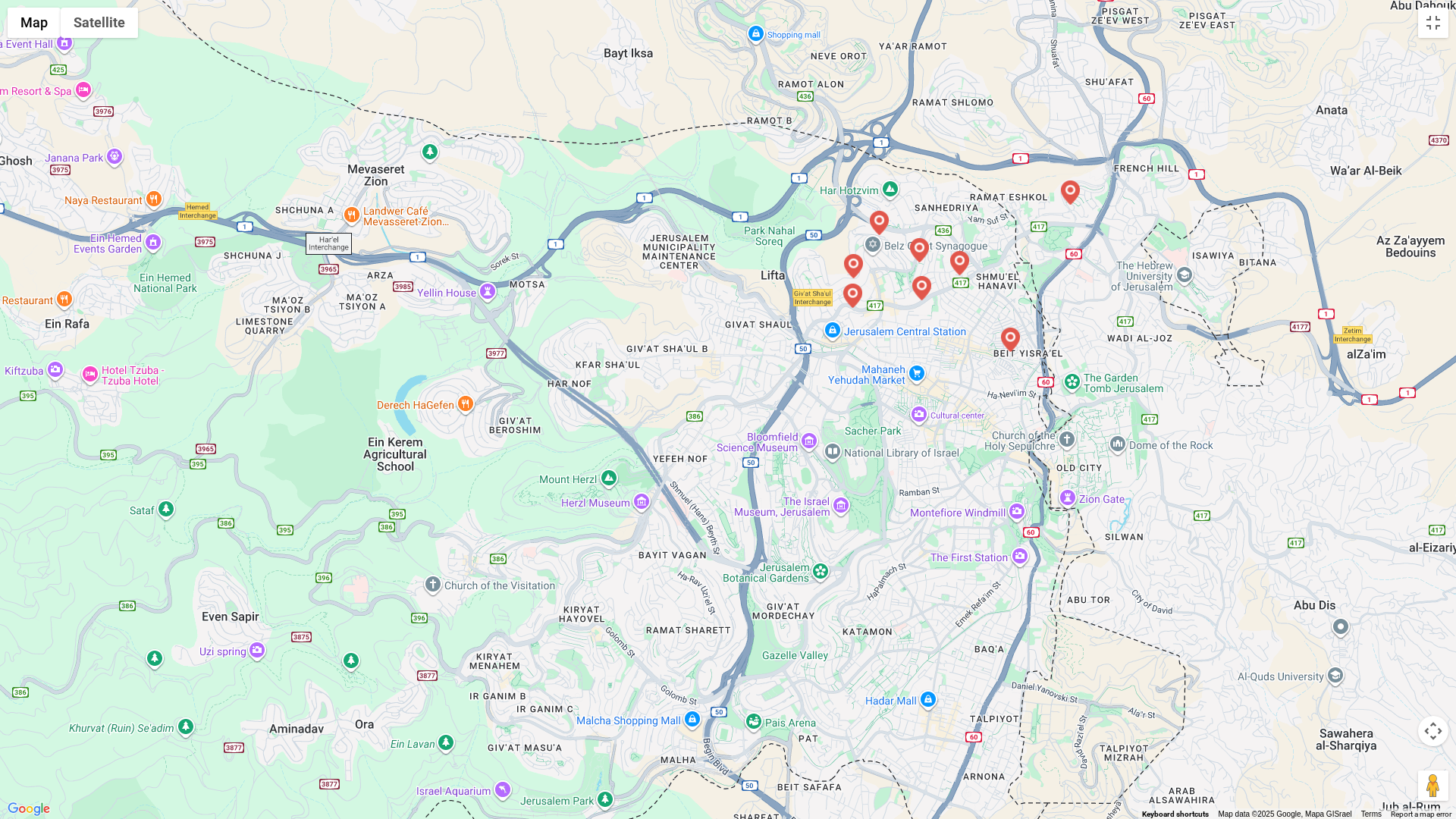
click at [1129, 518] on div at bounding box center [728, 410] width 1456 height 819
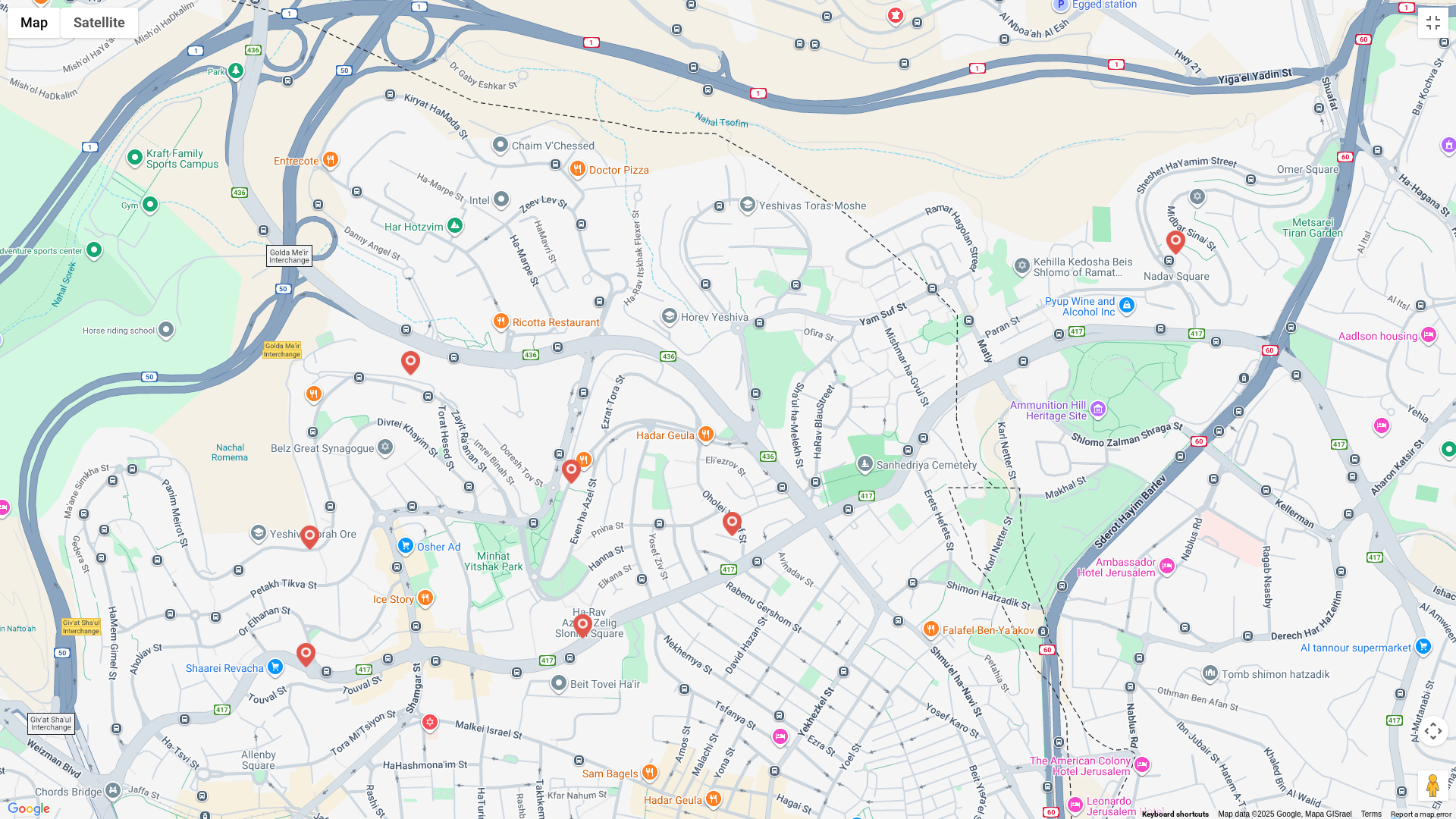
drag, startPoint x: 972, startPoint y: 509, endPoint x: 990, endPoint y: 487, distance: 28.4
click at [975, 504] on div at bounding box center [728, 410] width 1456 height 819
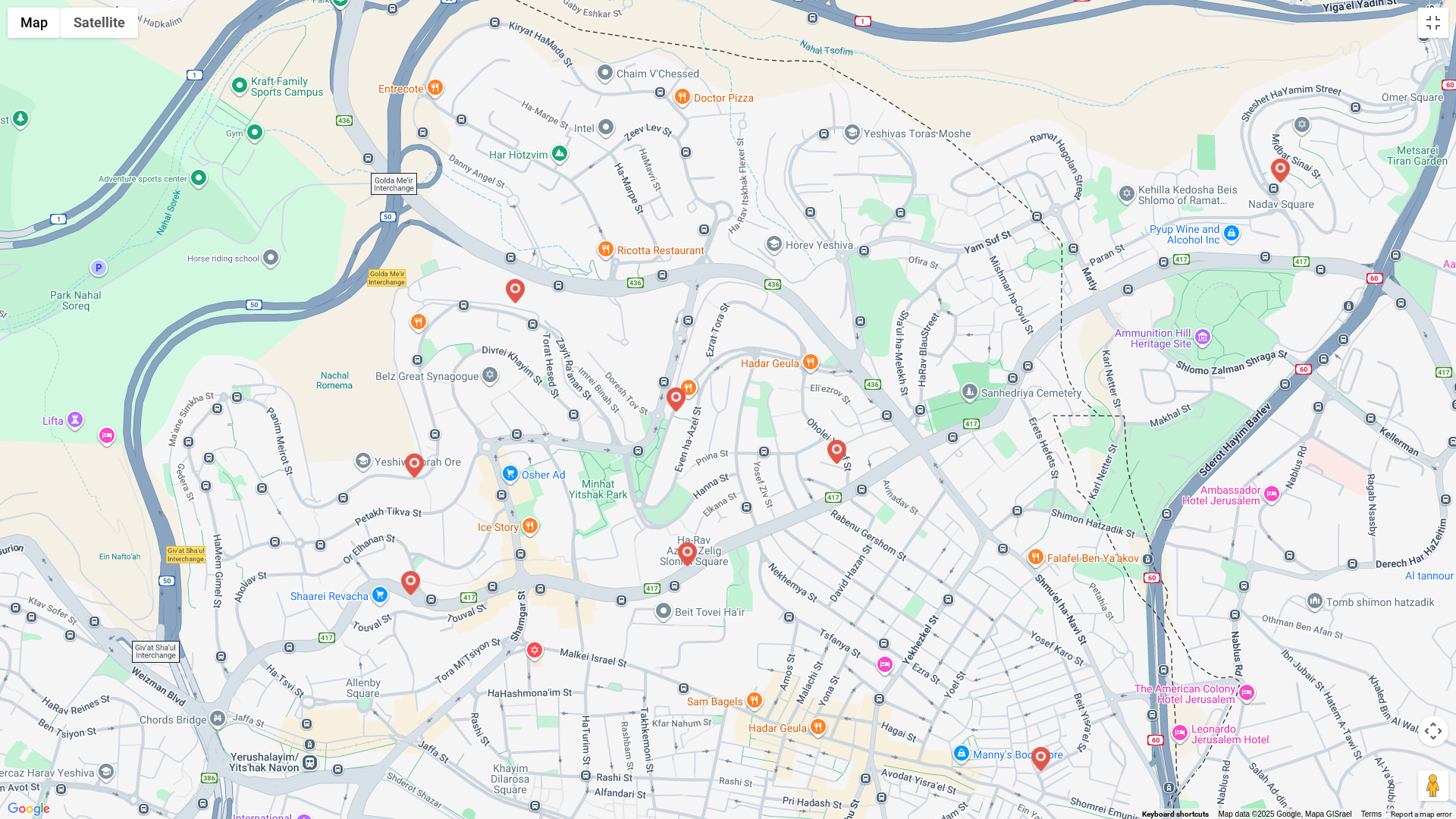
drag, startPoint x: 990, startPoint y: 487, endPoint x: 1100, endPoint y: 413, distance: 132.6
click at [1100, 413] on div at bounding box center [728, 410] width 1456 height 819
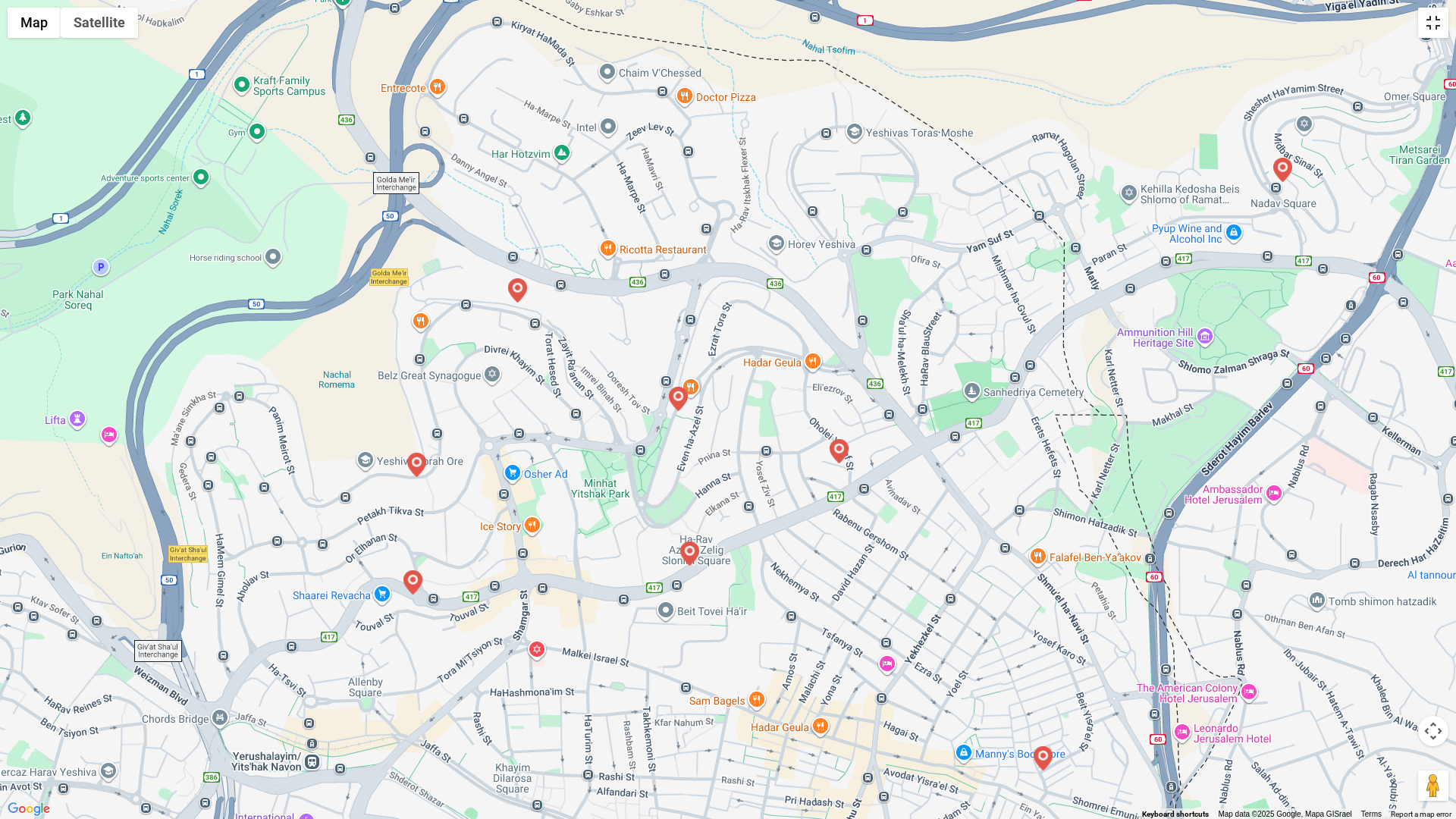
click at [1438, 30] on button "Toggle fullscreen view" at bounding box center [1433, 22] width 30 height 30
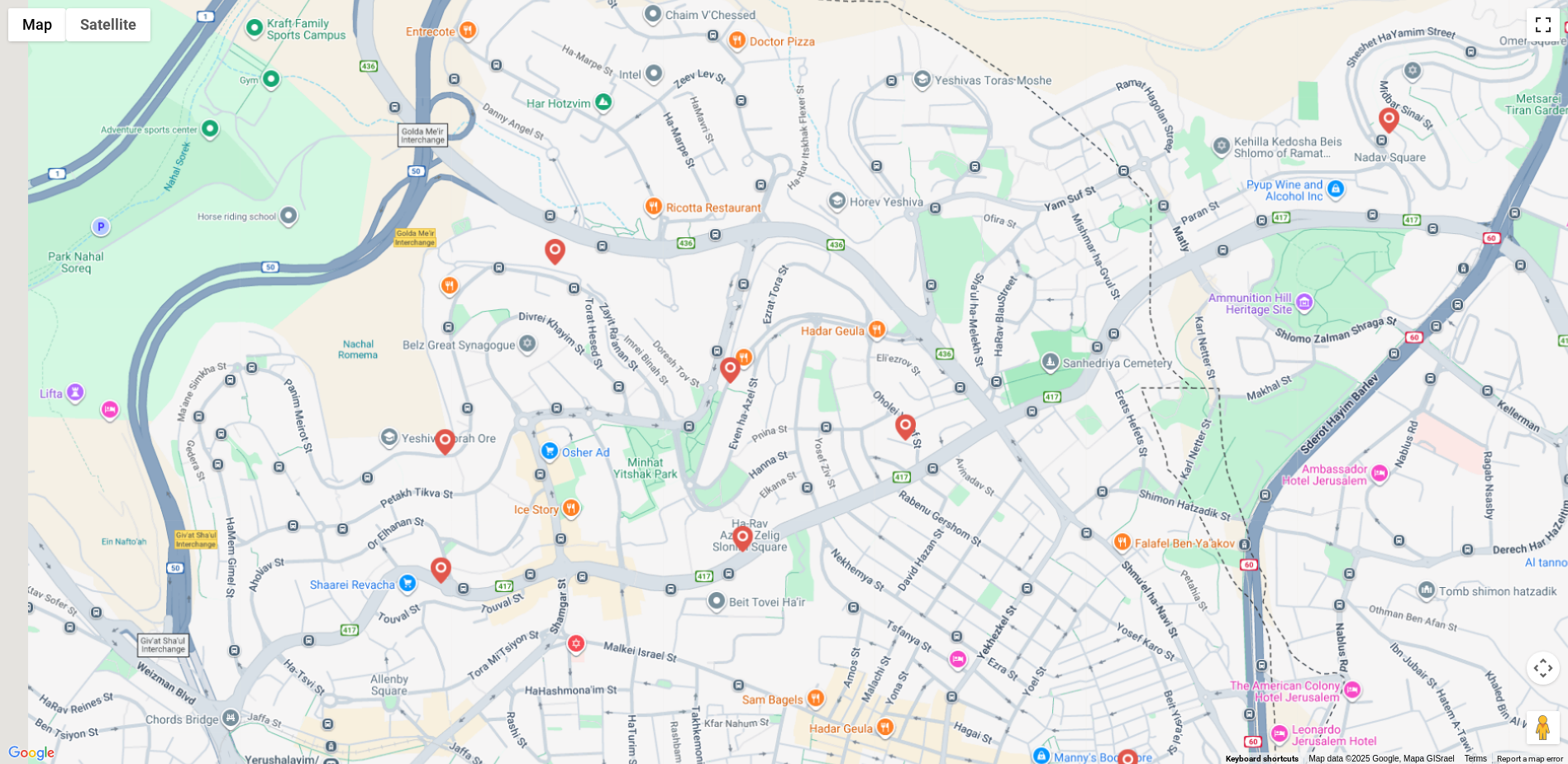
scroll to position [0, 0]
